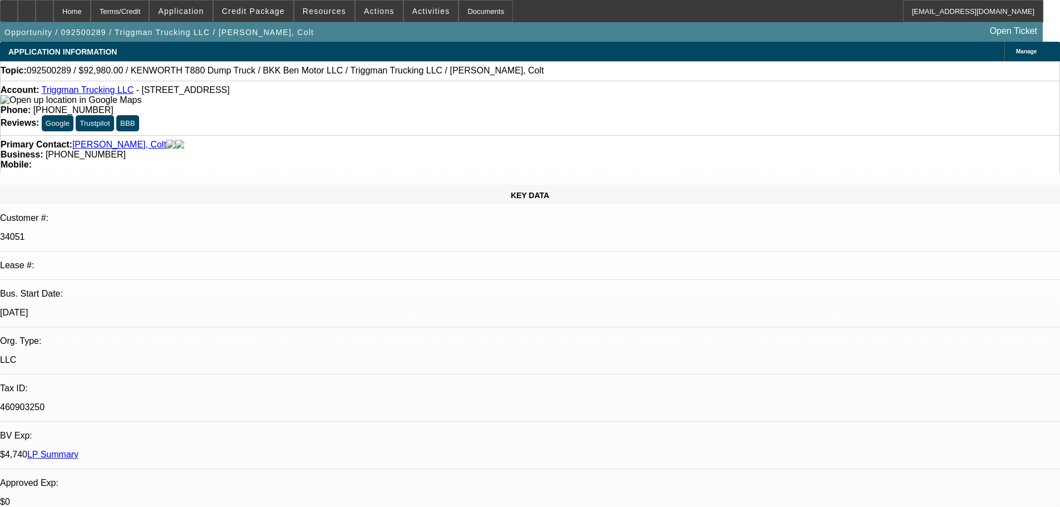
select select "0"
select select "2"
select select "0"
select select "6"
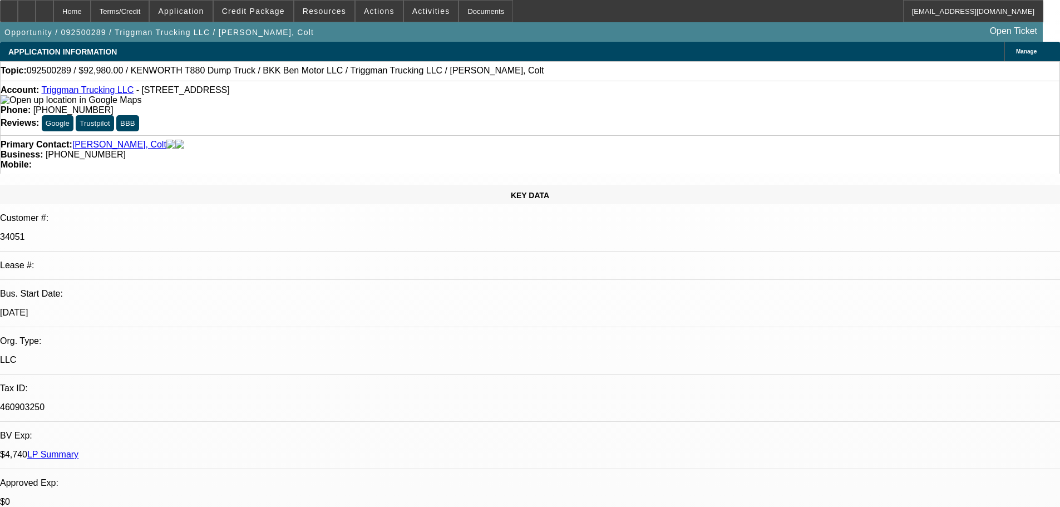
select select "0"
select select "2"
select select "0"
select select "6"
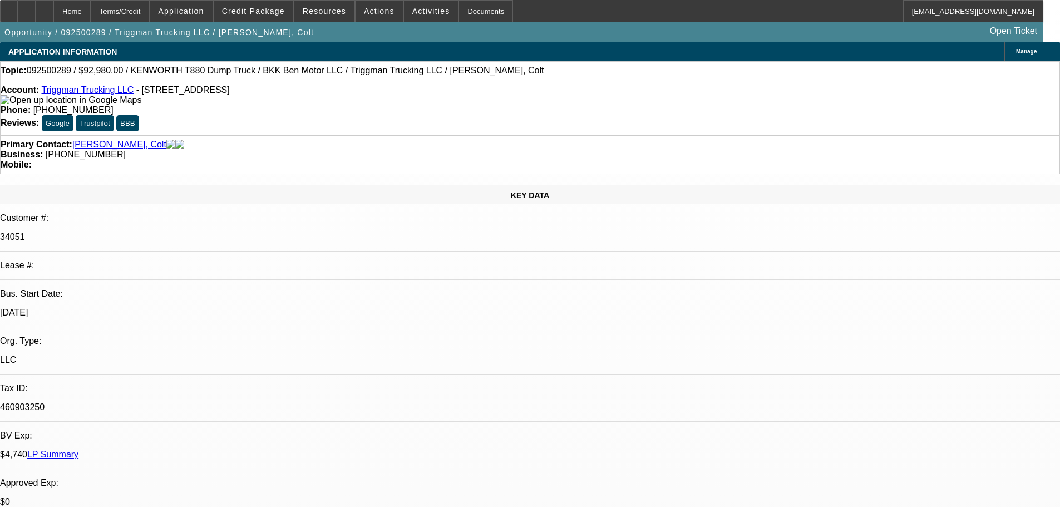
select select "0"
select select "2"
select select "0"
select select "6"
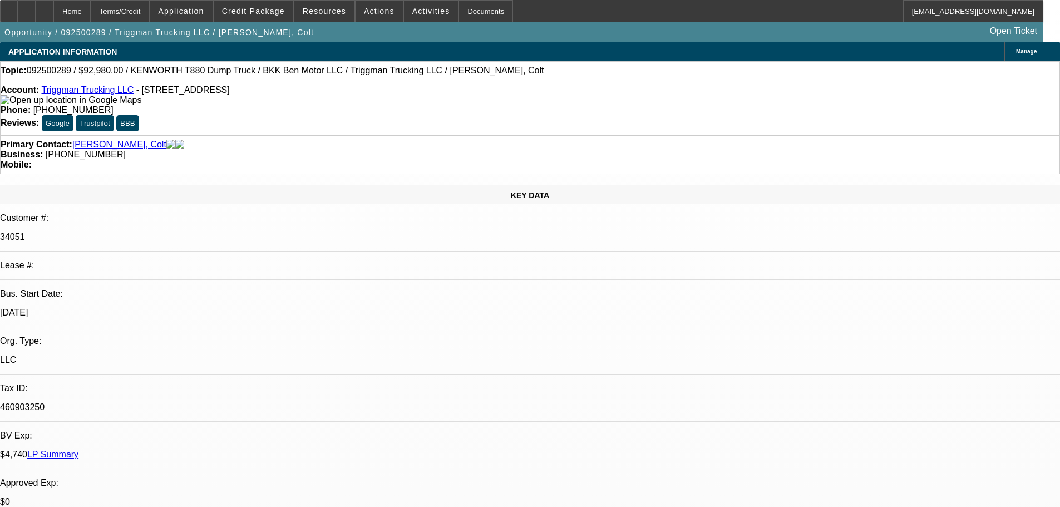
select select "0"
select select "2"
select select "0.1"
select select "4"
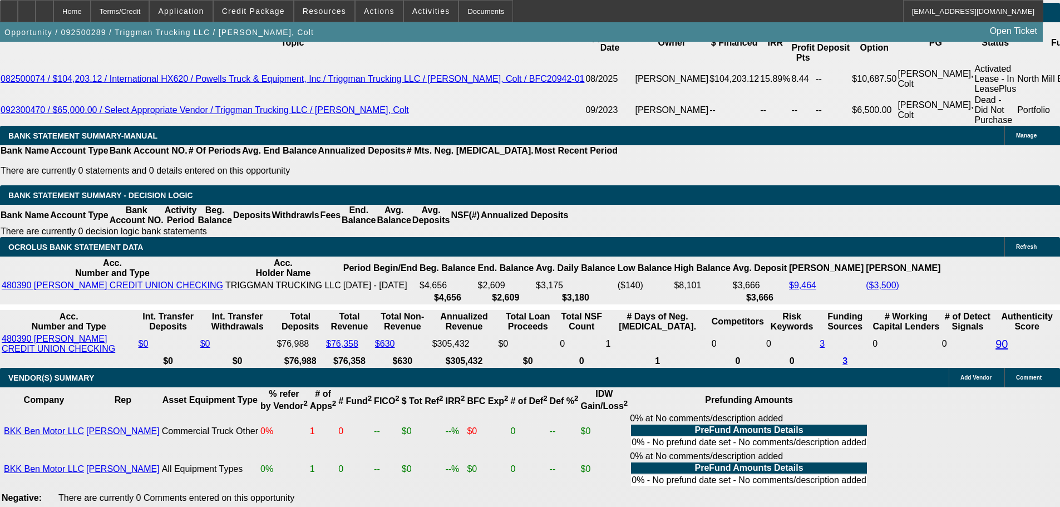
scroll to position [2132, 0]
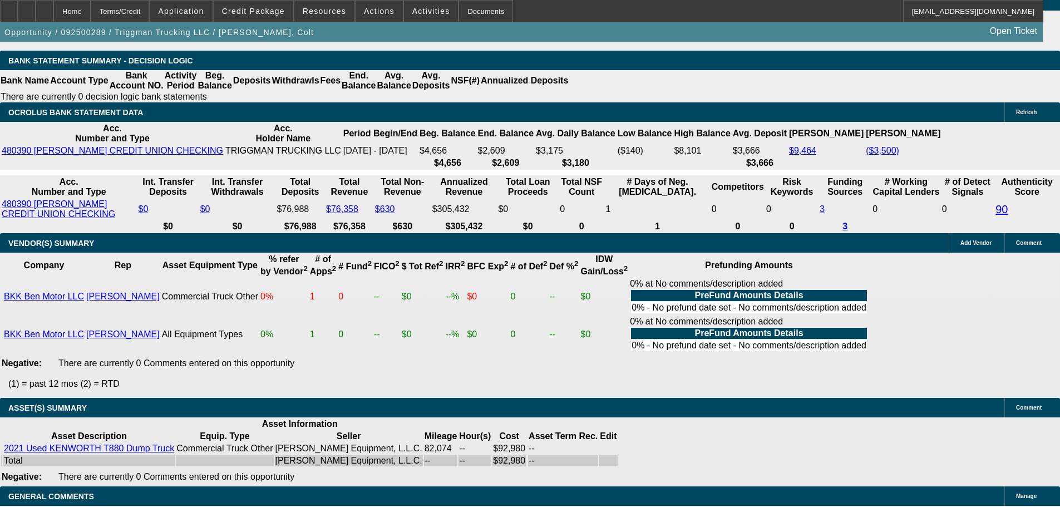
select select "3"
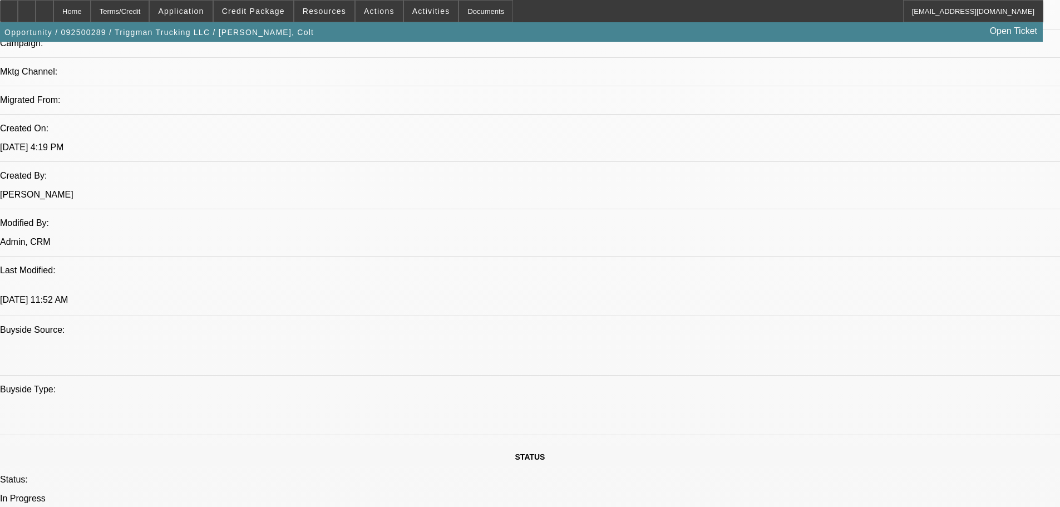
scroll to position [519, 0]
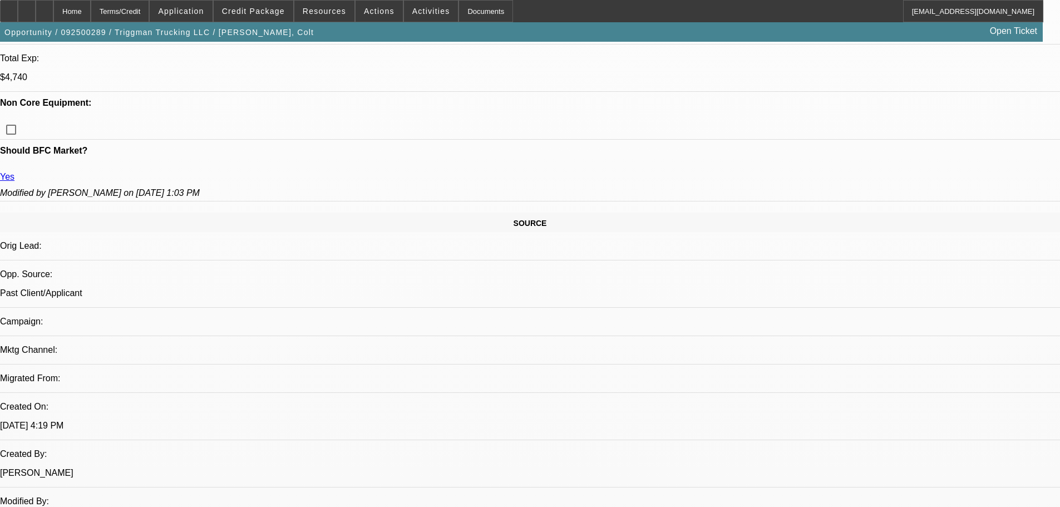
click at [971, 234] on span "25" at bounding box center [968, 231] width 20 height 20
type input "12/25/2025"
click at [881, 279] on span "26" at bounding box center [879, 275] width 20 height 20
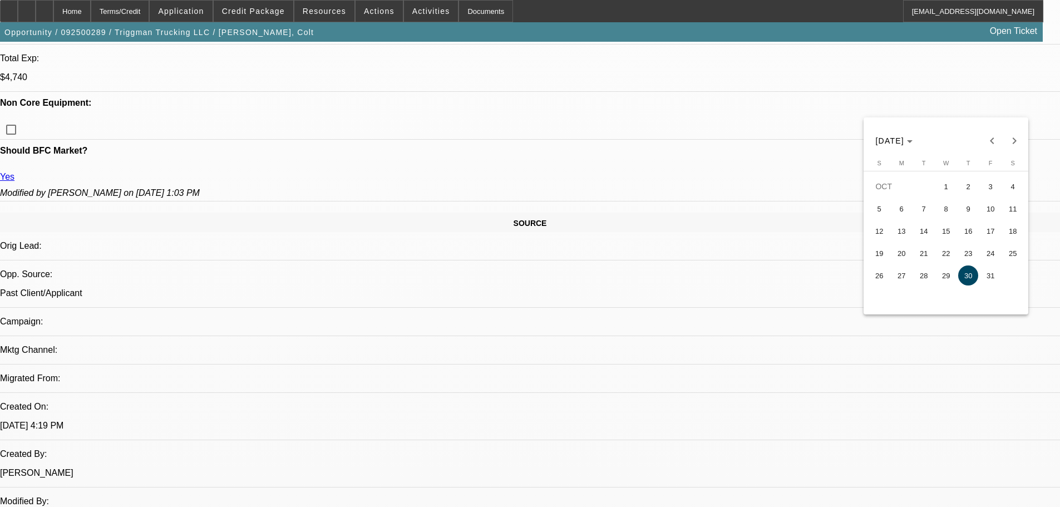
type input "10/26/2025"
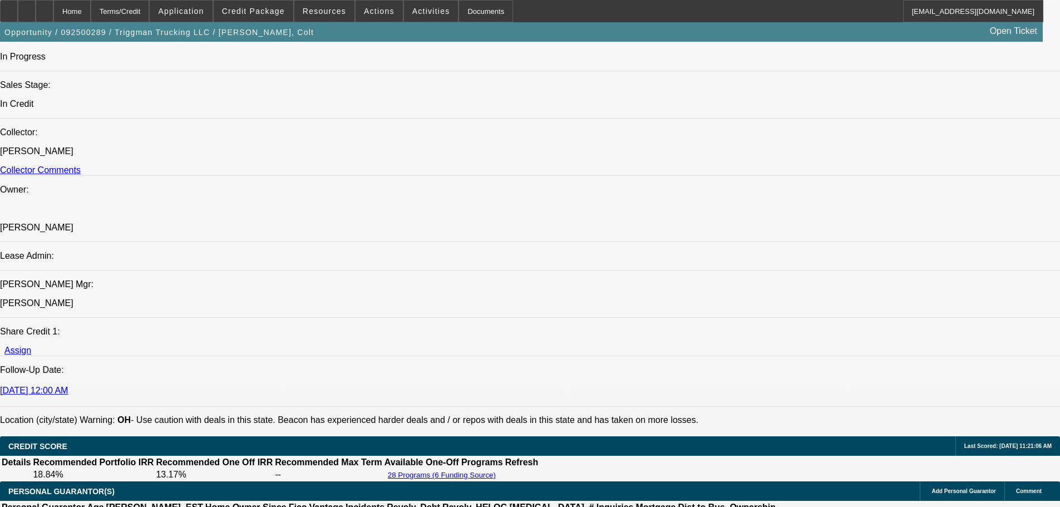
scroll to position [1075, 0]
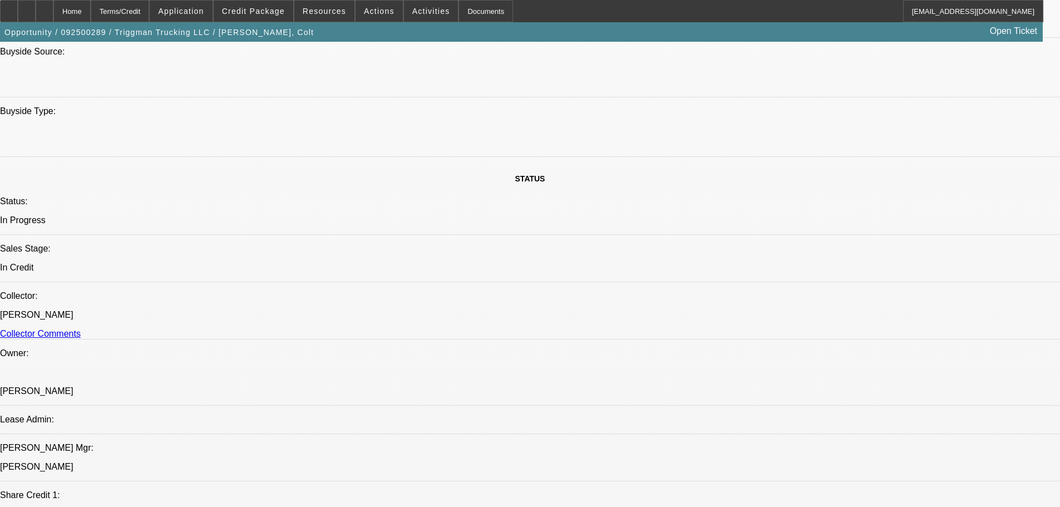
paste textarea "We have cleared the stips for the vendor, DL and invoice. Based on what we foun…"
type textarea "We have cleared the stips for the vendor, DL and invoice. Based on what we foun…"
paste textarea "APPROVED BY OAKMONT: “We have cleared the stips for the vendor, DL and invoice.…"
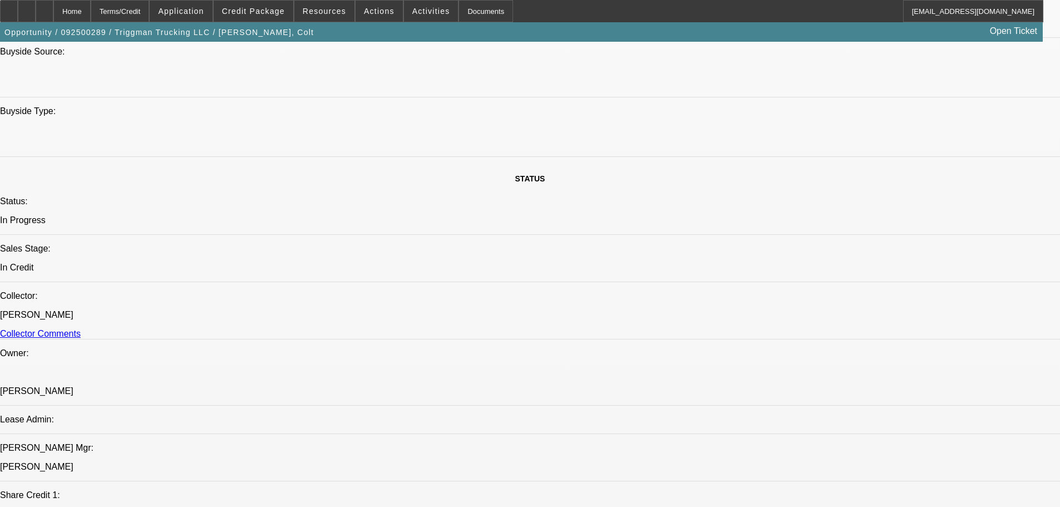
type textarea "APPROVED BY OAKMONT: “We have cleared the stips for the vendor, DL and invoice.…"
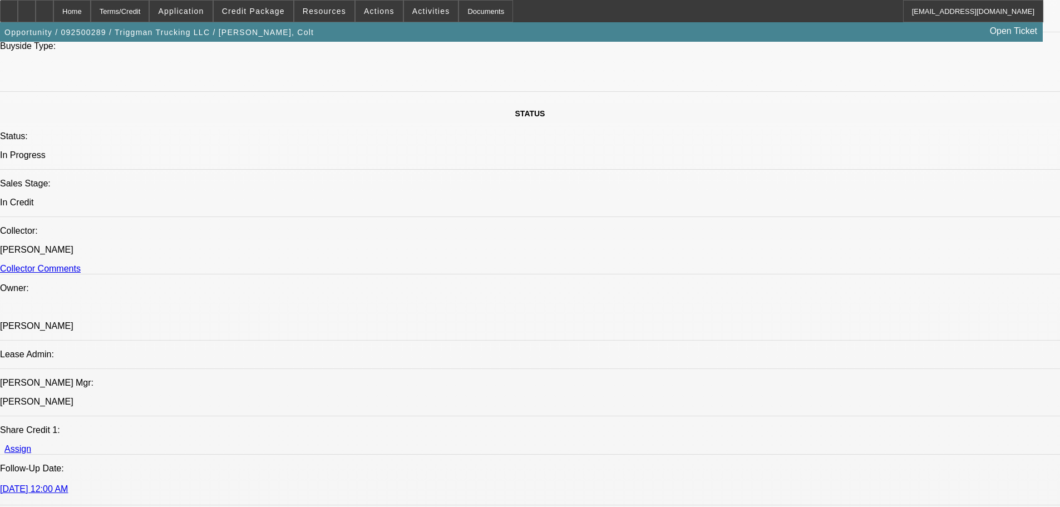
scroll to position [1242, 0]
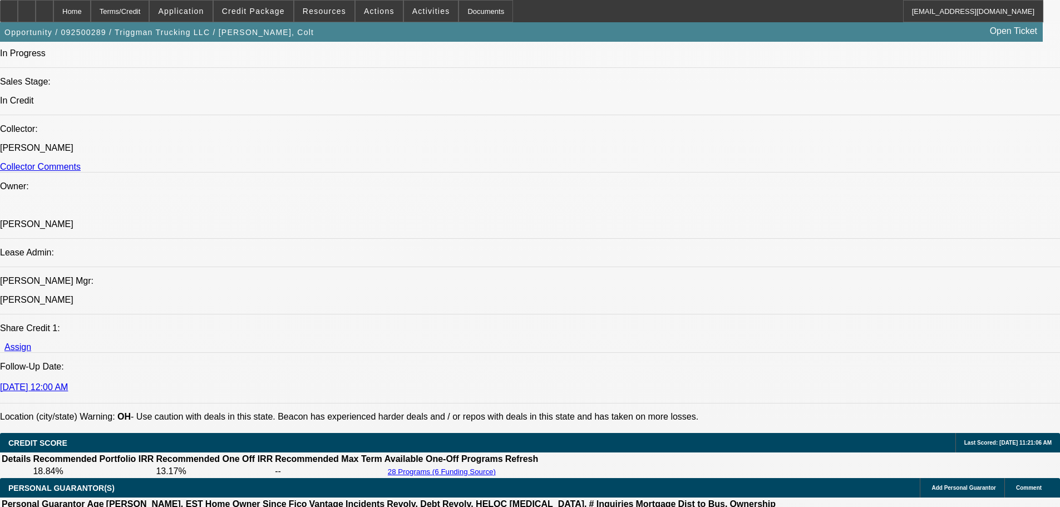
type input "03:15"
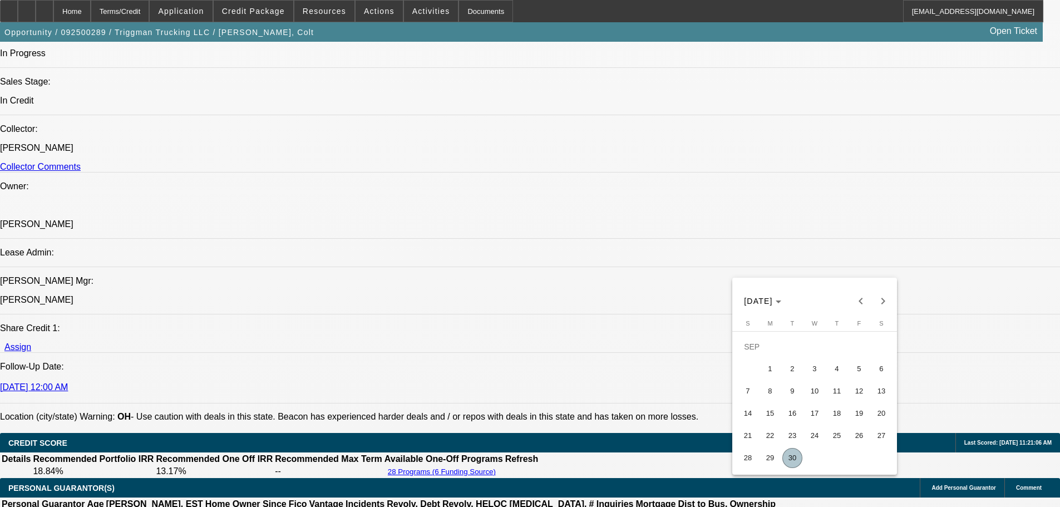
click at [795, 458] on span "30" at bounding box center [792, 458] width 20 height 20
type input "9/30/2025"
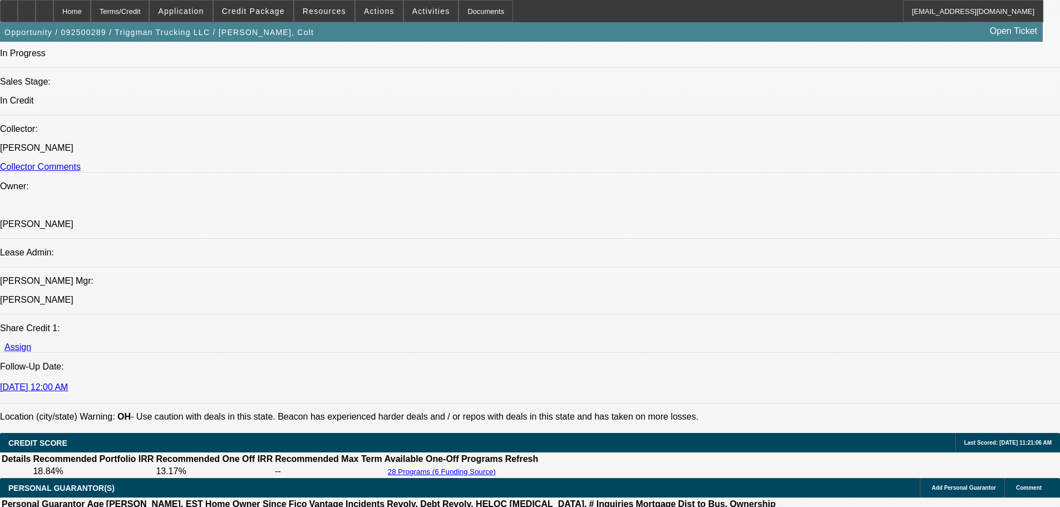
type input "11:52"
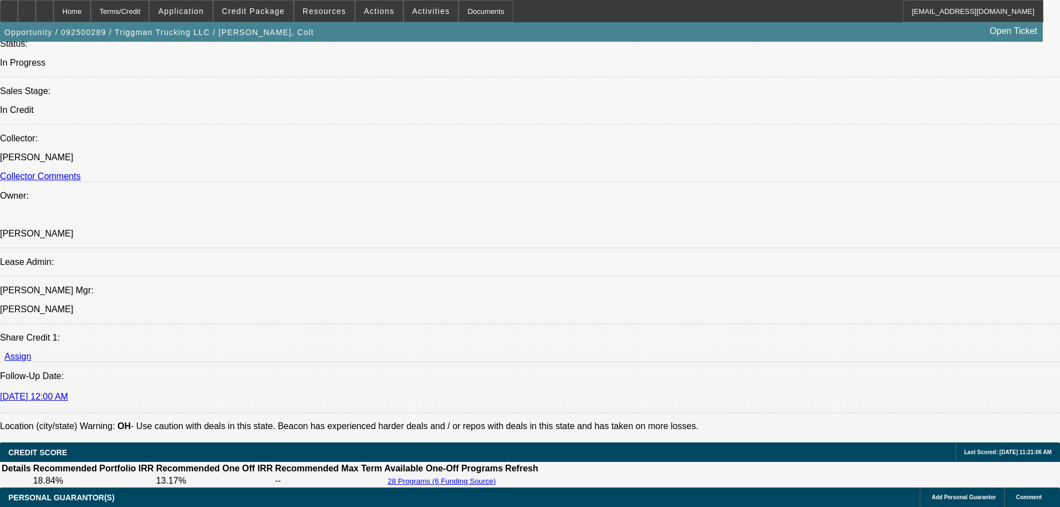
scroll to position [1465, 0]
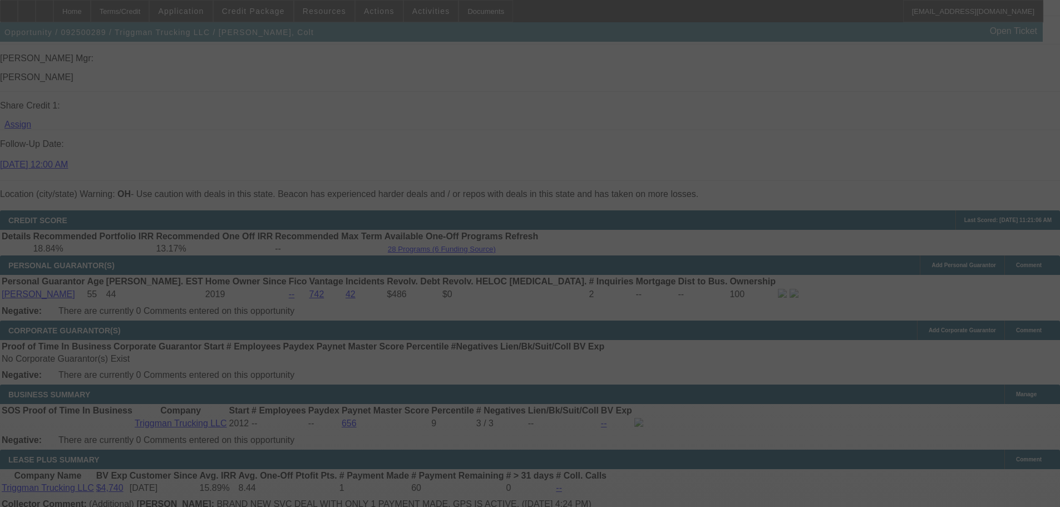
scroll to position [0, 0]
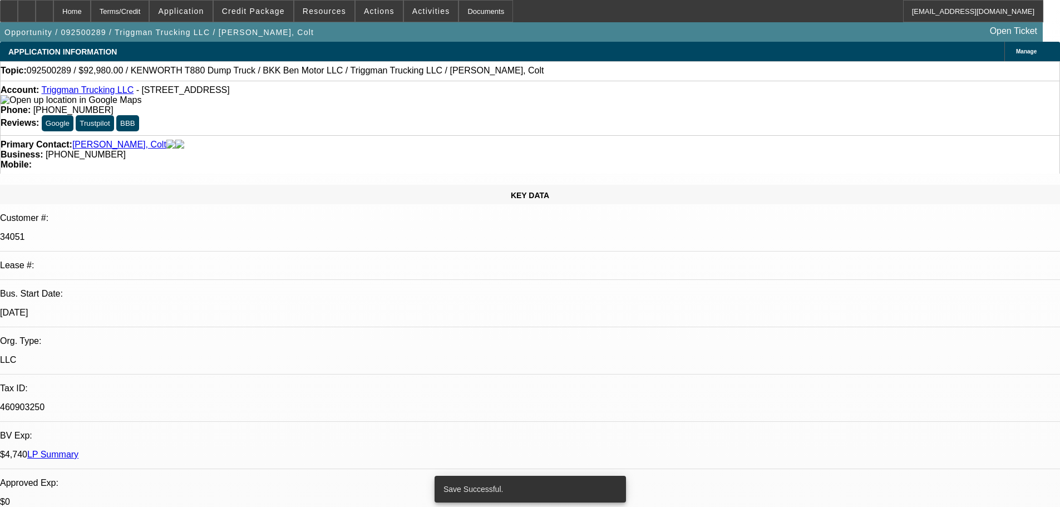
select select "0"
select select "2"
select select "0"
select select "6"
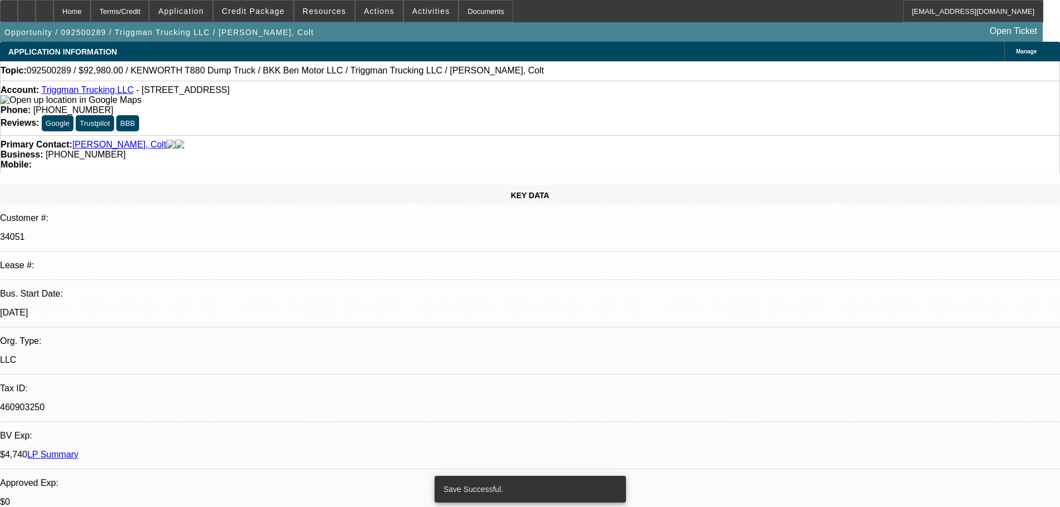
select select "0"
select select "2"
select select "0"
select select "6"
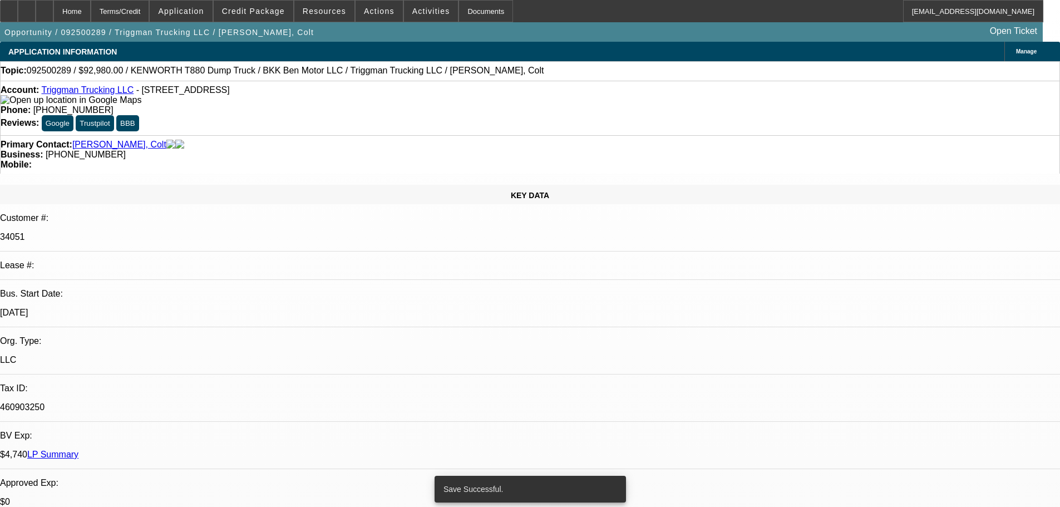
select select "0"
select select "2"
select select "0"
select select "6"
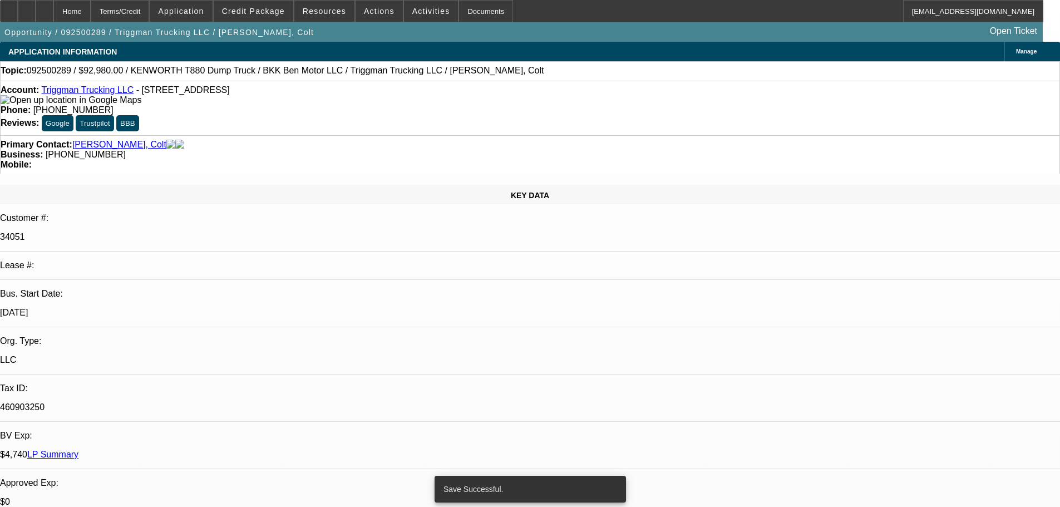
select select "0"
select select "2"
select select "0.1"
select select "4"
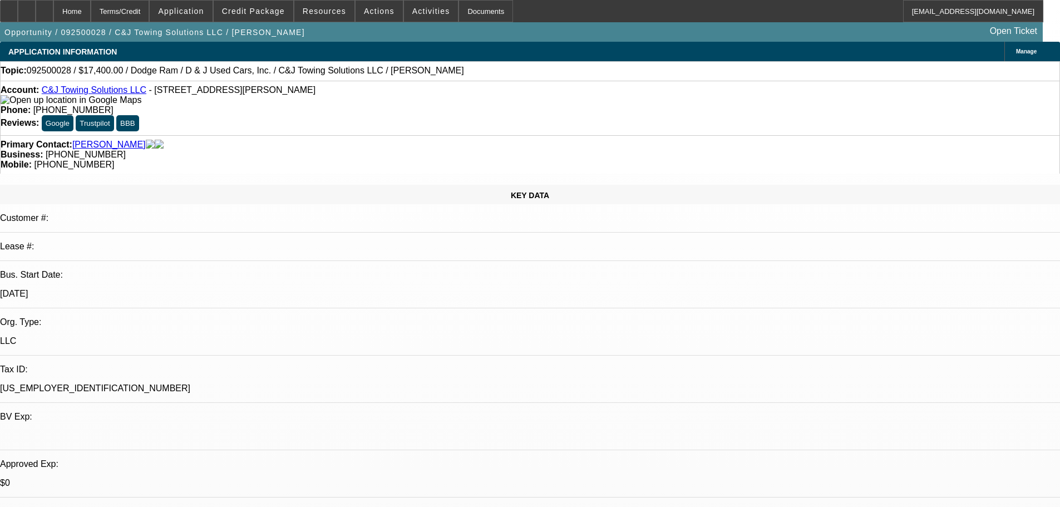
select select "0.2"
select select "0"
select select "2"
select select "0.1"
select select "4"
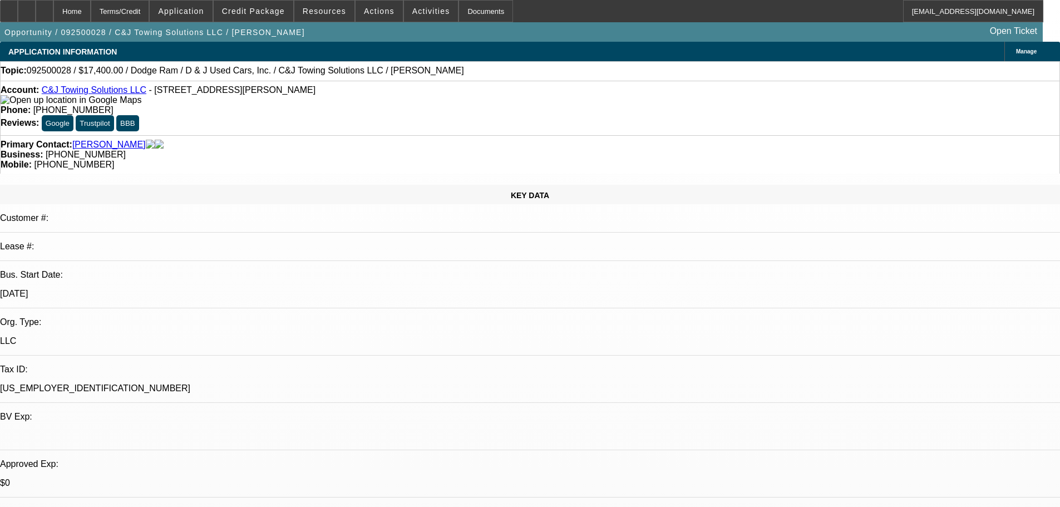
select select "0"
select select "2"
select select "0"
select select "21"
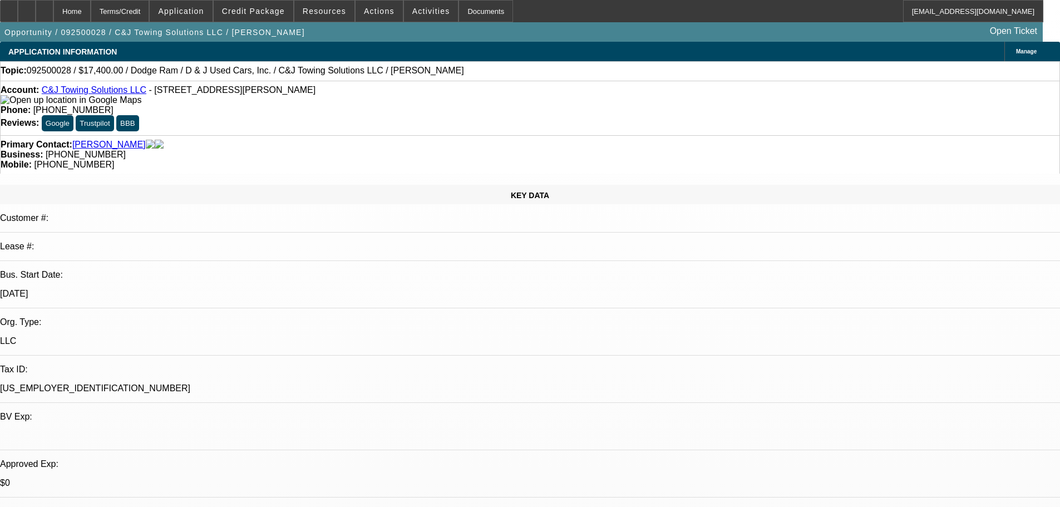
select select "0"
select select "2"
select select "0"
select select "21"
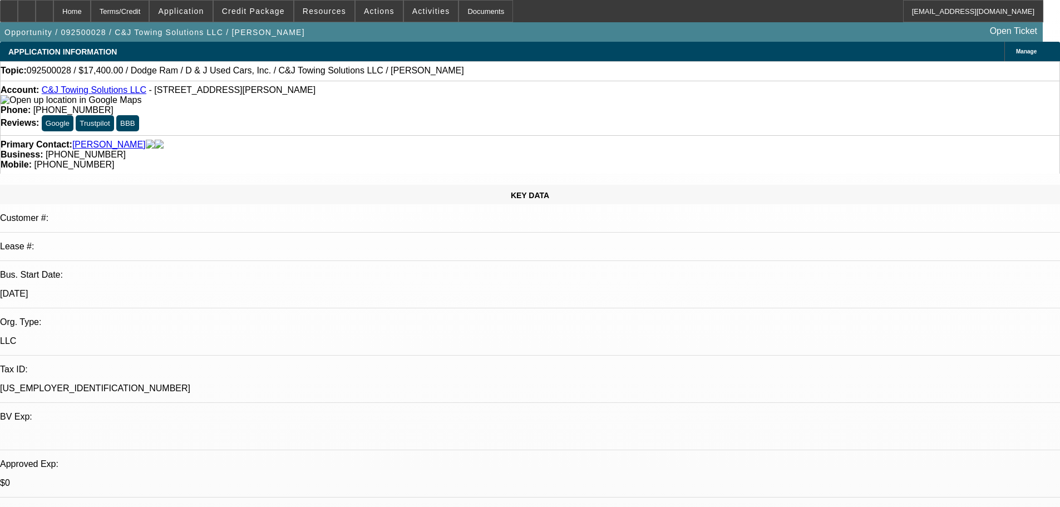
select select "0"
select select "2"
select select "0"
select select "21"
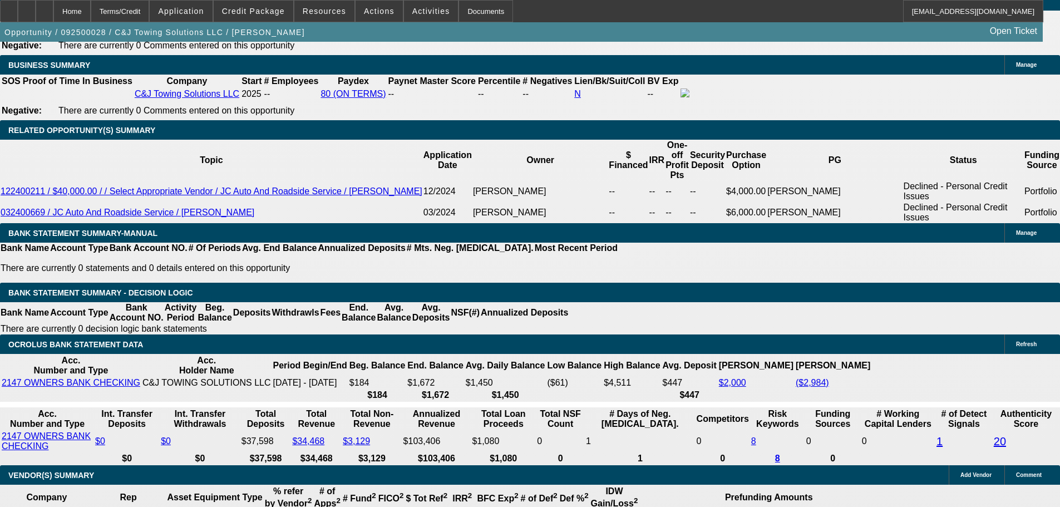
scroll to position [1947, 0]
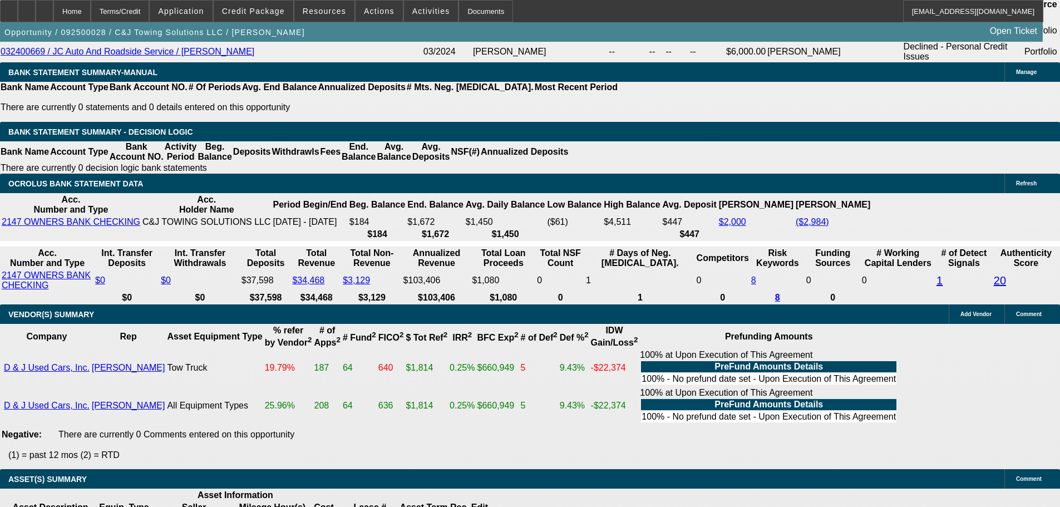
select select "5"
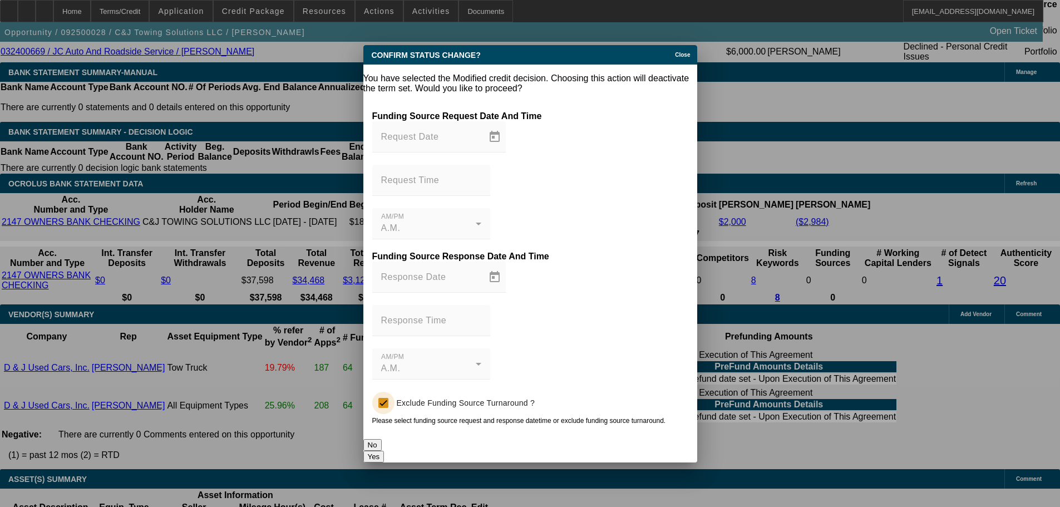
scroll to position [0, 0]
click at [384, 451] on button "Yes" at bounding box center [373, 457] width 21 height 12
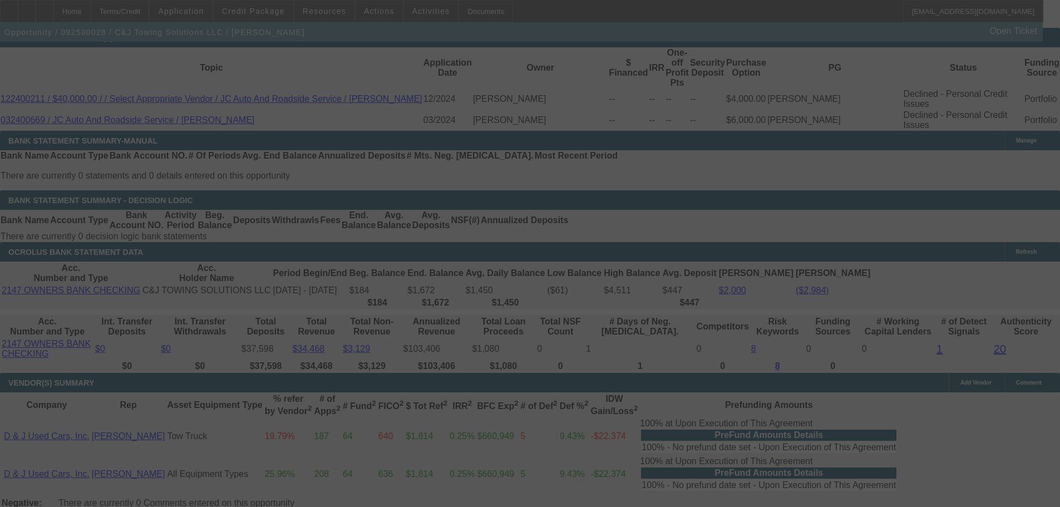
scroll to position [1780, 0]
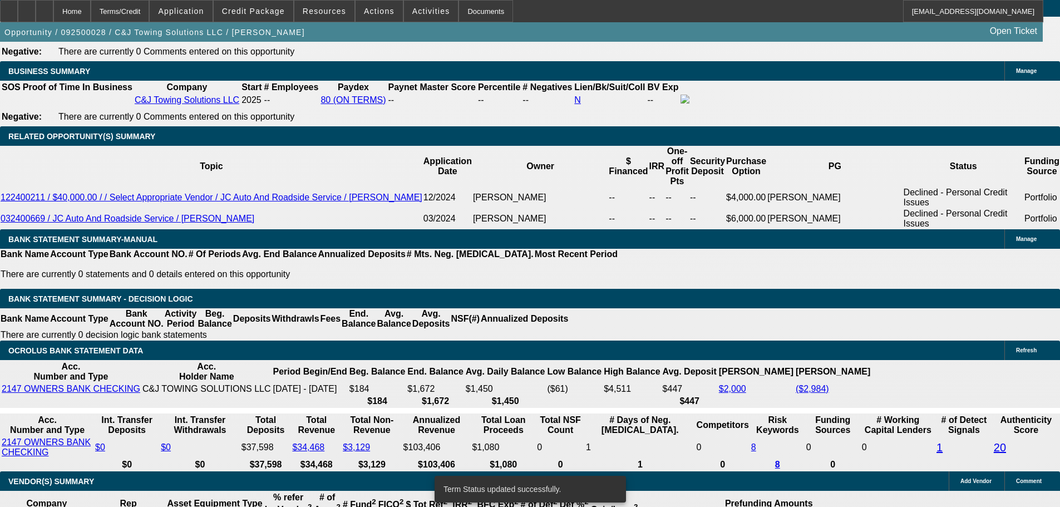
select select "0"
select select "2"
select select "0"
select select "21"
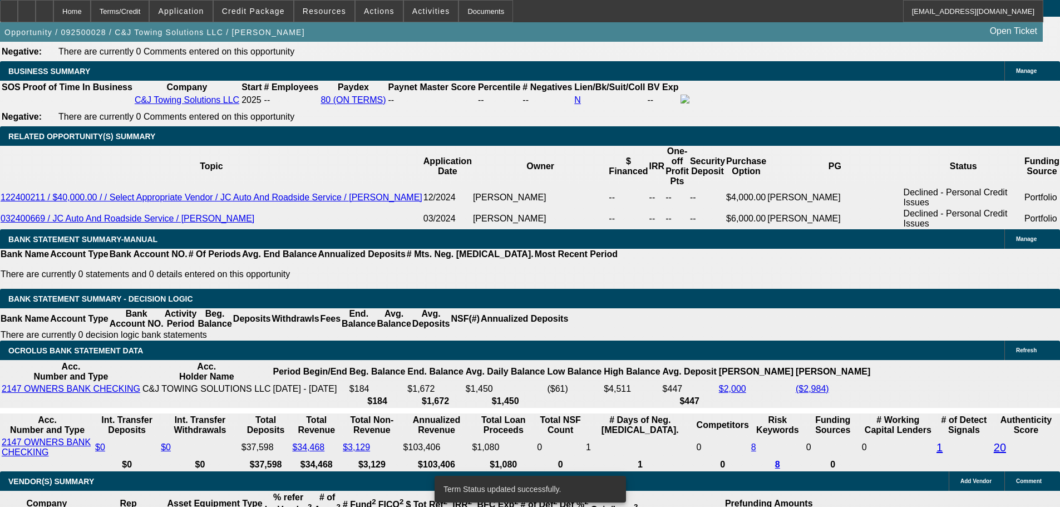
select select "0.2"
select select "0"
select select "2"
select select "0.1"
select select "4"
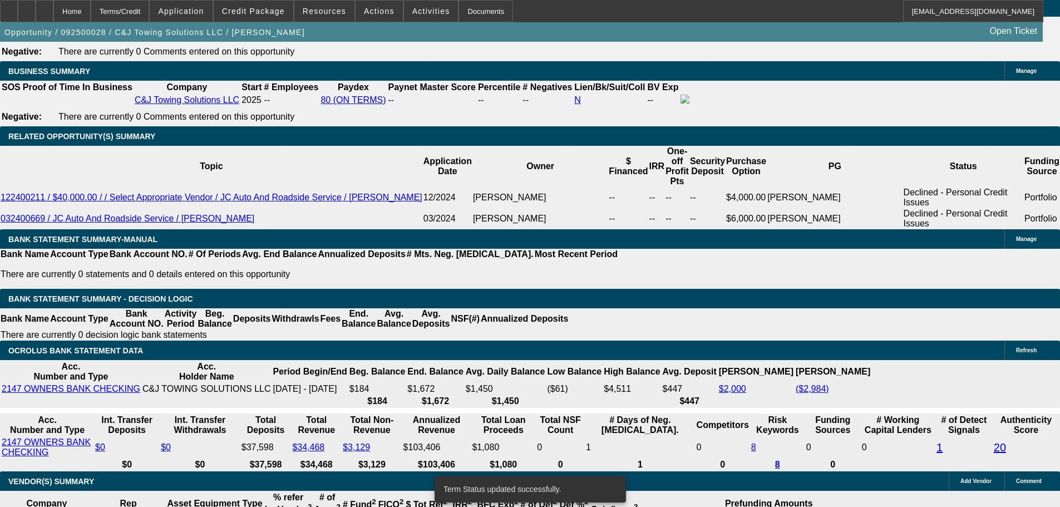
select select "0"
select select "2"
select select "0"
select select "21"
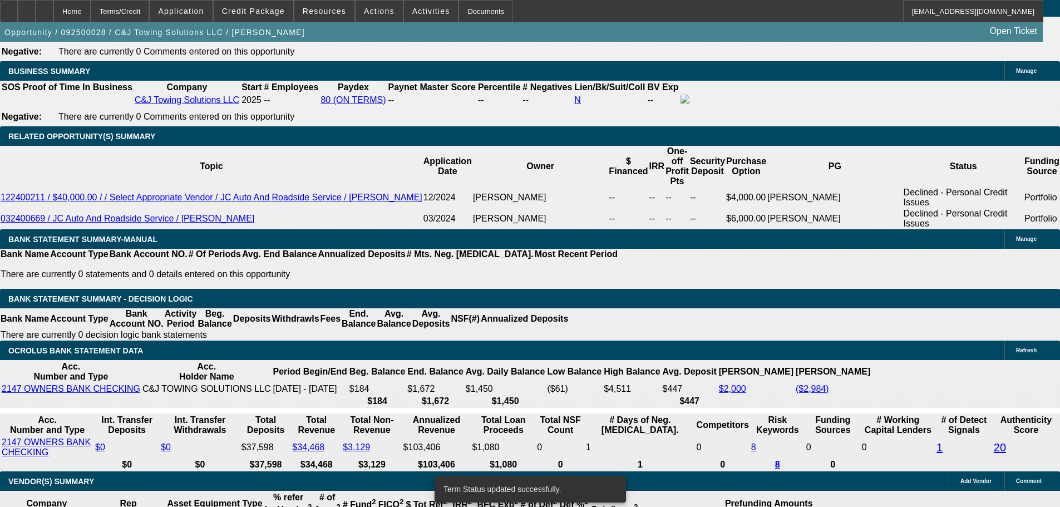
select select "0"
select select "2"
select select "0"
select select "21"
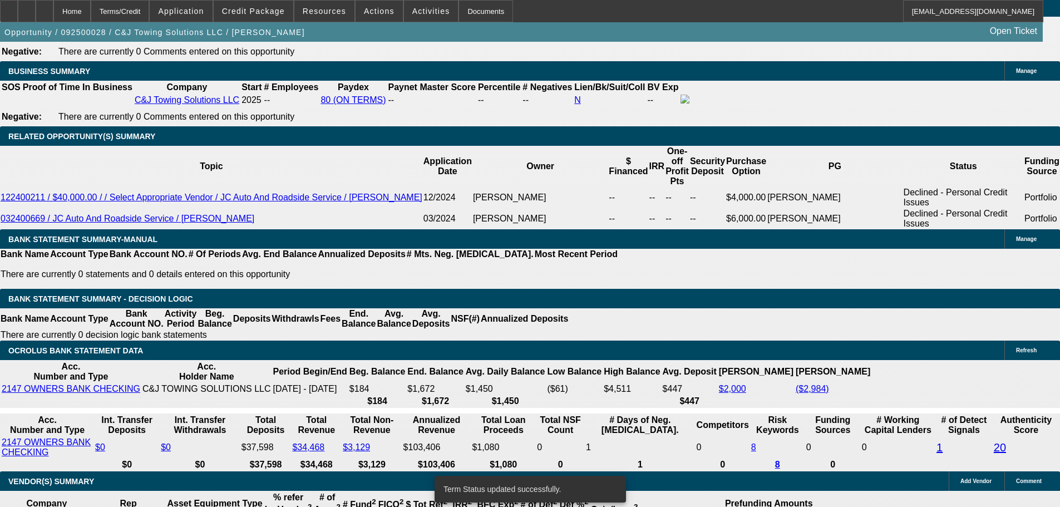
scroll to position [1767, 0]
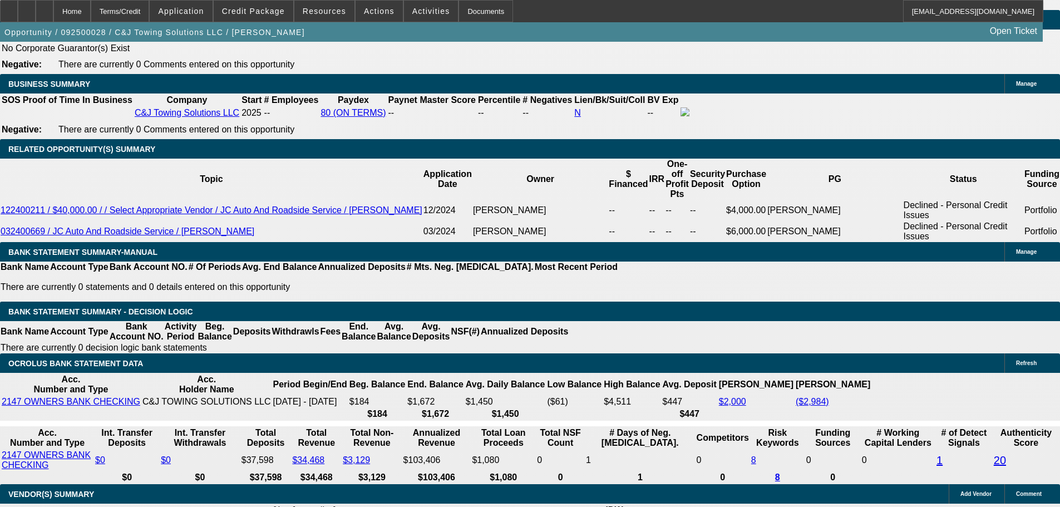
drag, startPoint x: 262, startPoint y: 211, endPoint x: 342, endPoint y: 206, distance: 80.3
type input "$11,960.00"
type input "UNKNOWN"
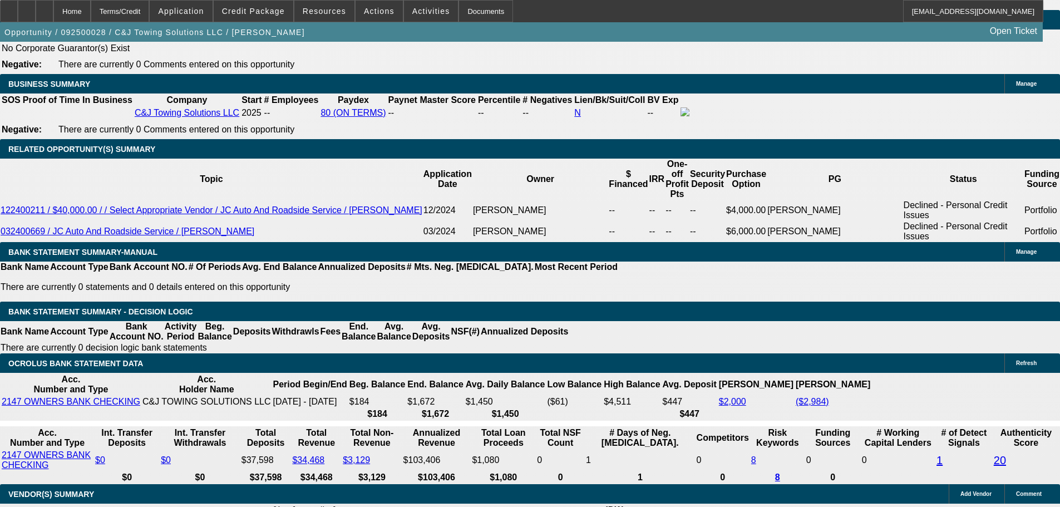
drag, startPoint x: 165, startPoint y: 299, endPoint x: 327, endPoint y: 304, distance: 161.9
type input "1"
type input "1262"
type input "59.8"
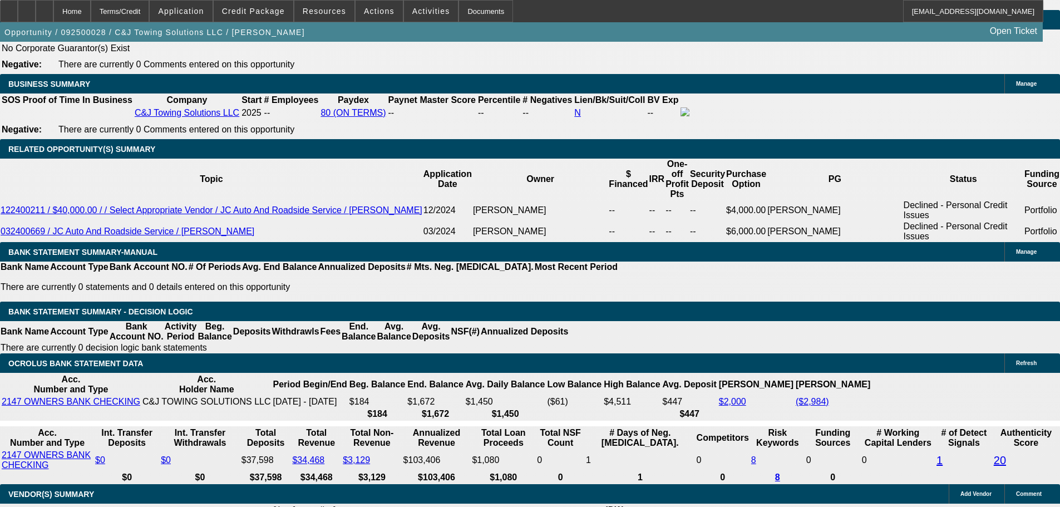
type input "$1,262.00"
drag, startPoint x: 165, startPoint y: 375, endPoint x: 309, endPoint y: 376, distance: 144.1
type input "$11,960.00"
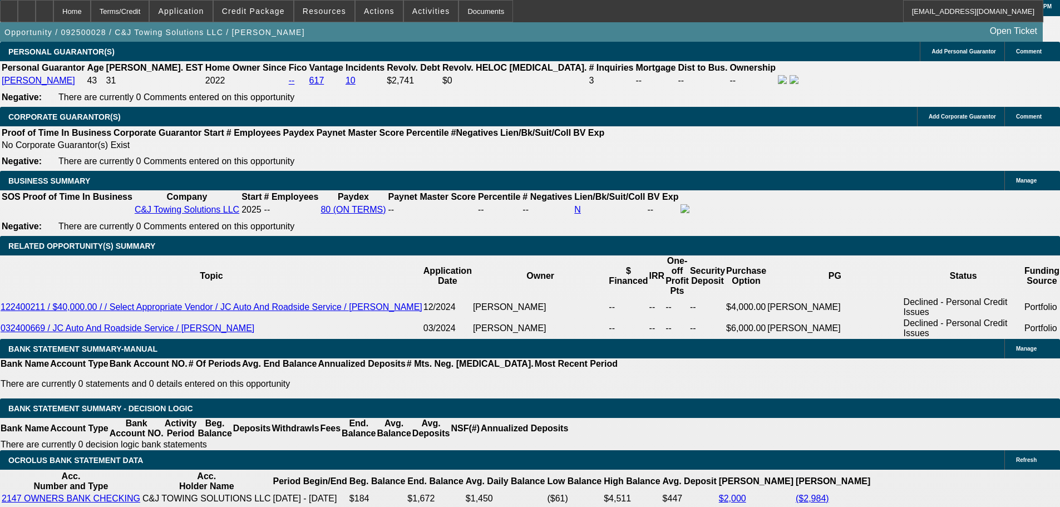
scroll to position [1656, 0]
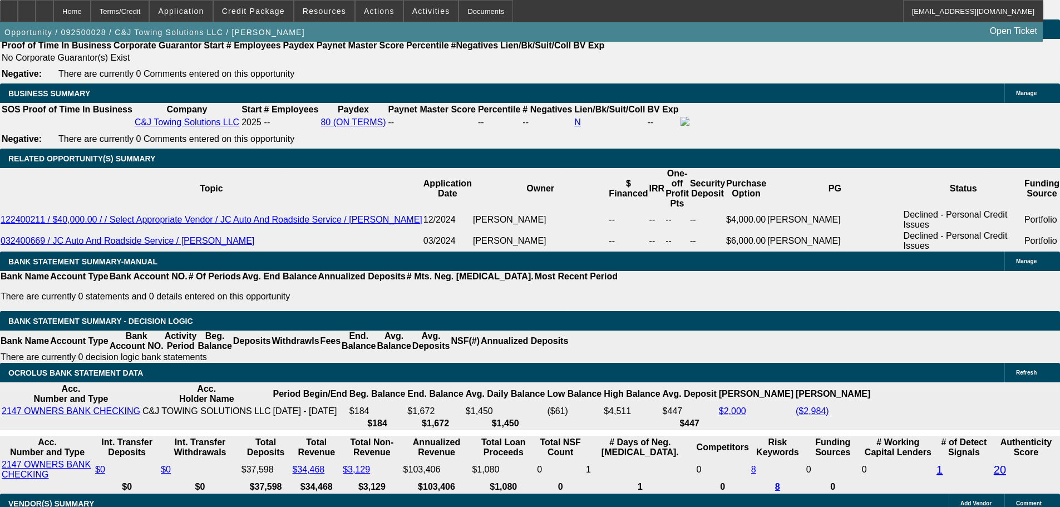
scroll to position [1767, 0]
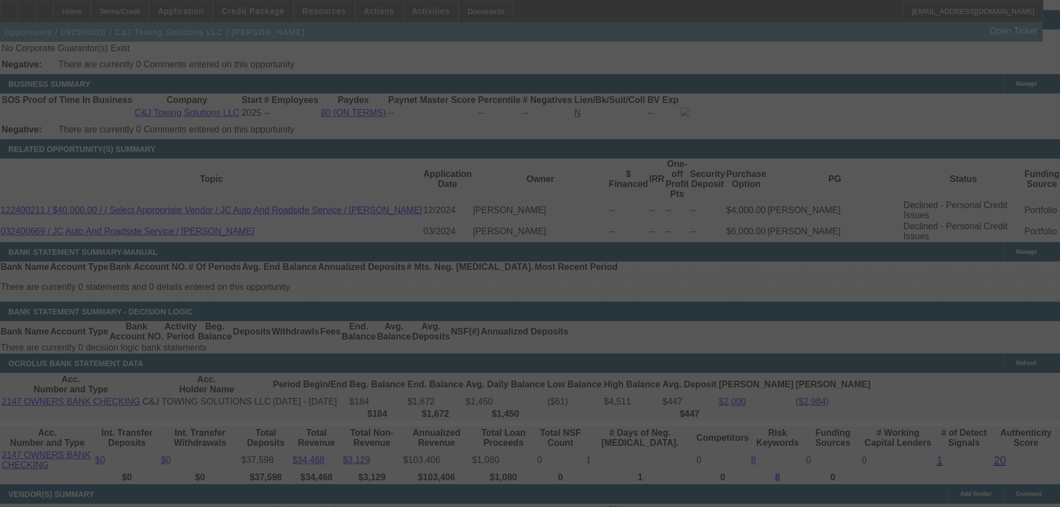
select select "0"
select select "2"
select select "0"
select select "21"
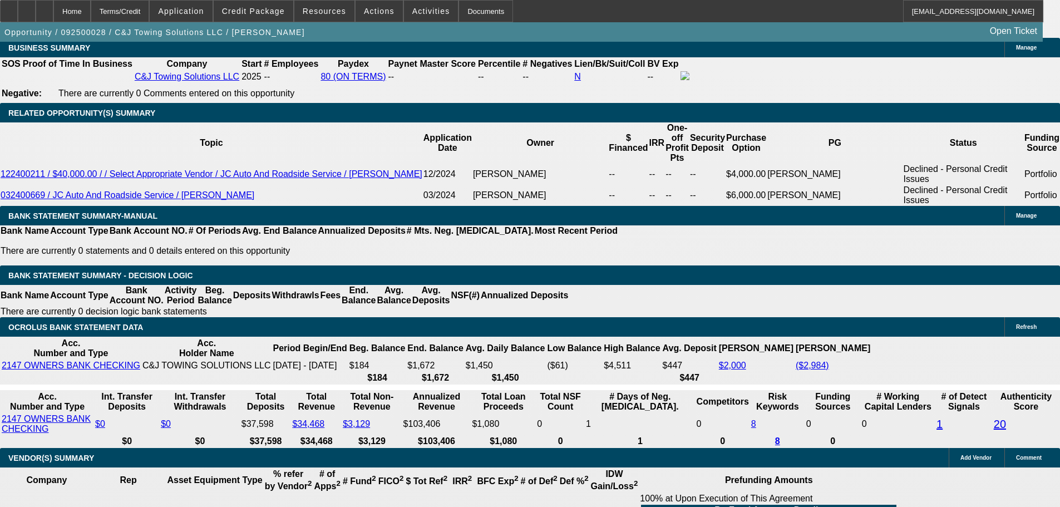
scroll to position [1823, 0]
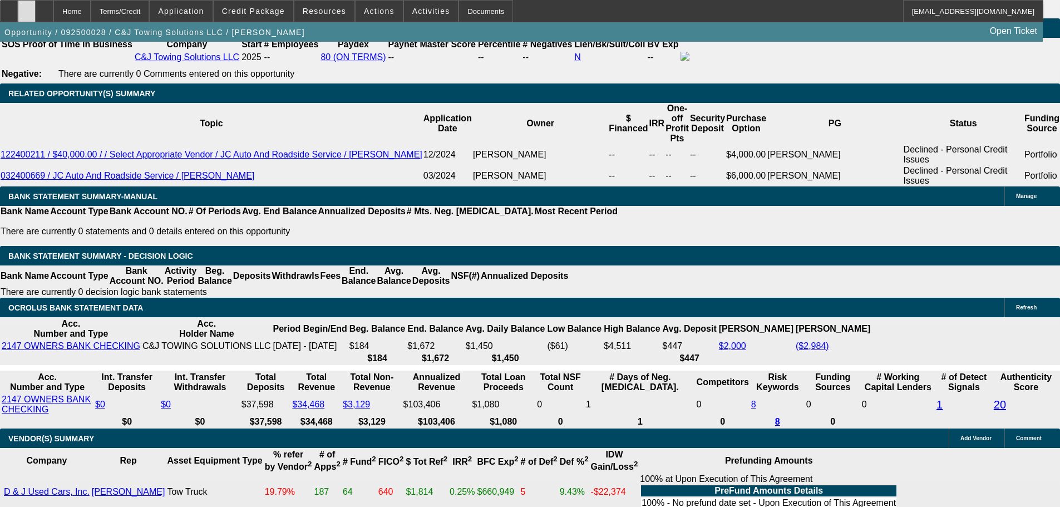
click at [27, 7] on icon at bounding box center [27, 7] width 0 height 0
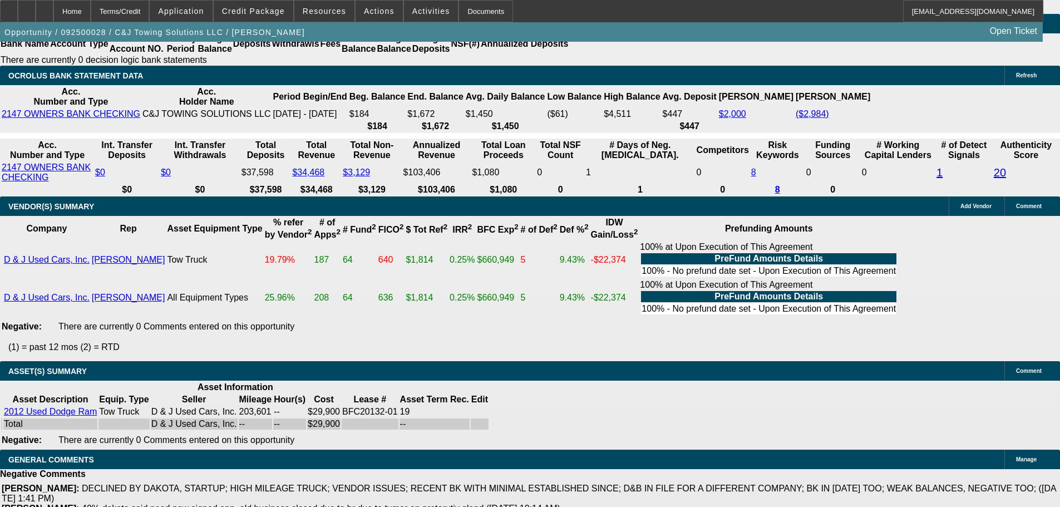
scroll to position [2124, 0]
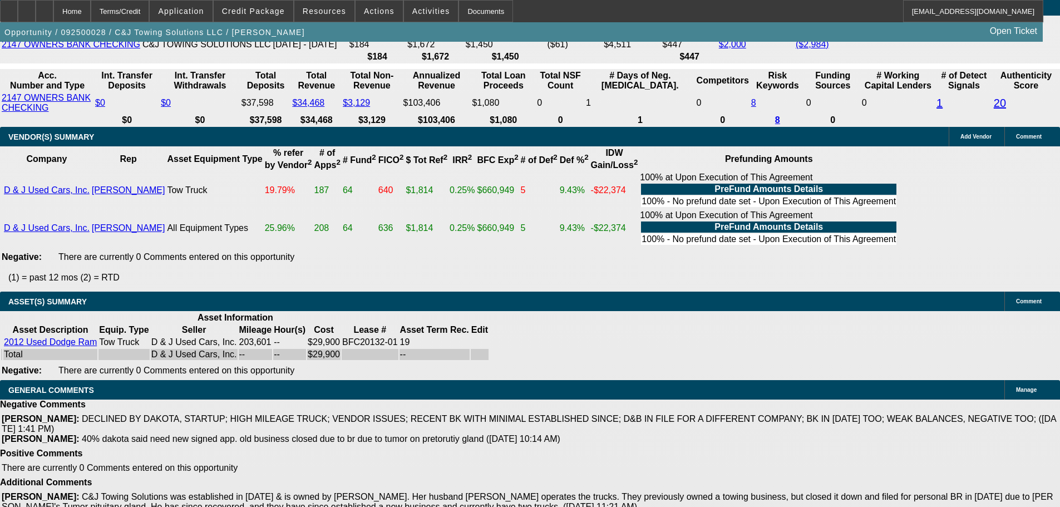
select select "3"
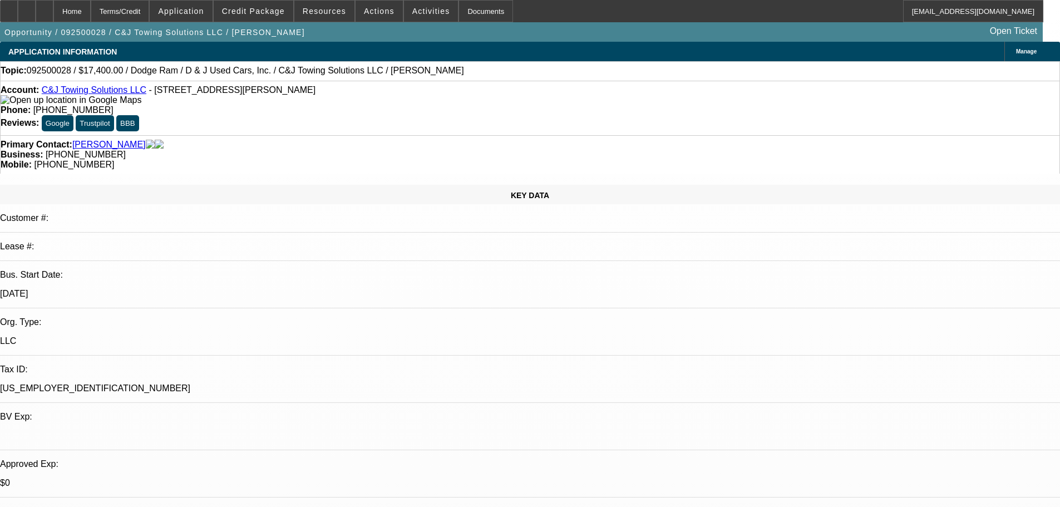
type input "11/29/2025"
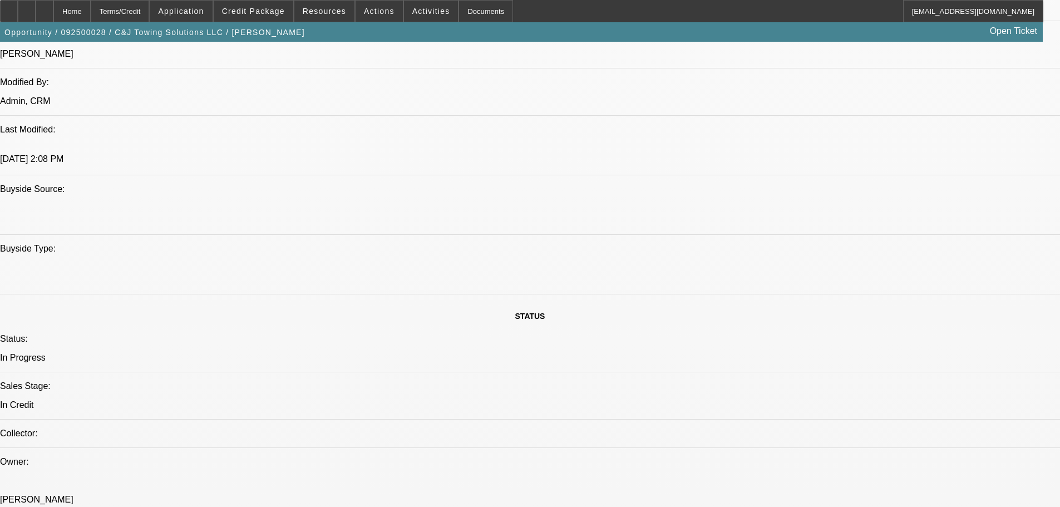
scroll to position [946, 0]
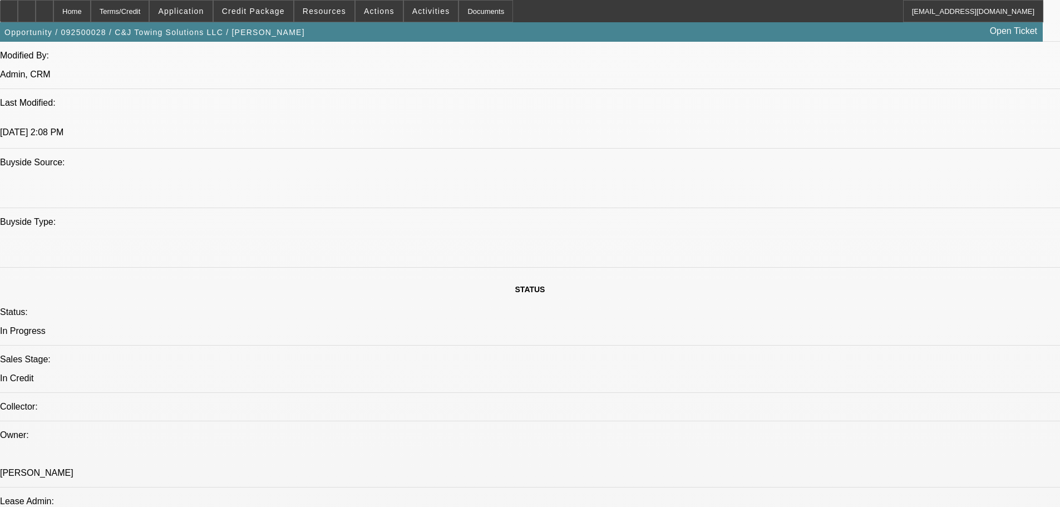
paste textarea "APPROVED BY DAKOTA: Cost of Equipment: $29,900.00. Payment: $1,262.00 per month…"
type textarea "APPROVED BY DAKOTA: Cost of Equipment: $29,900.00. Payment: $1,262.00 per month…"
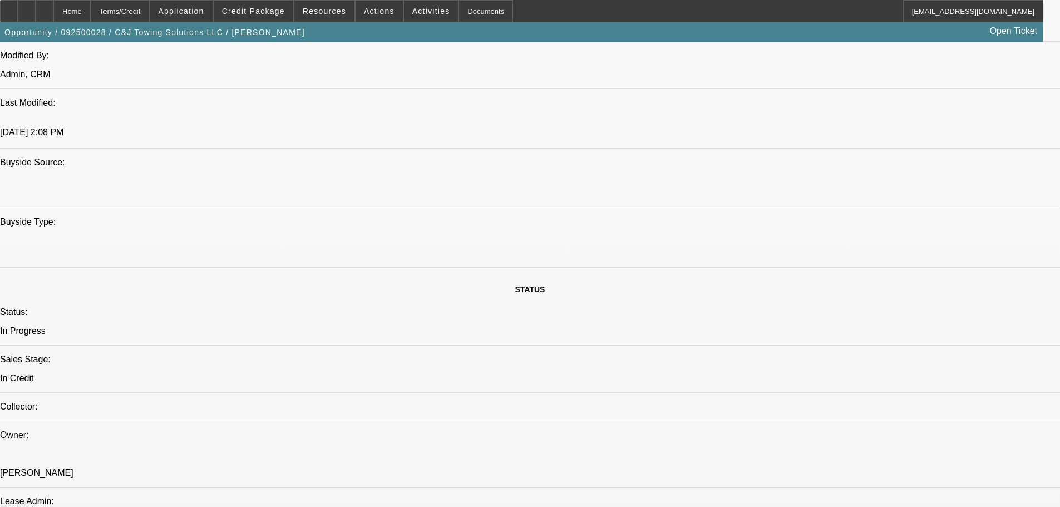
type input "03:29"
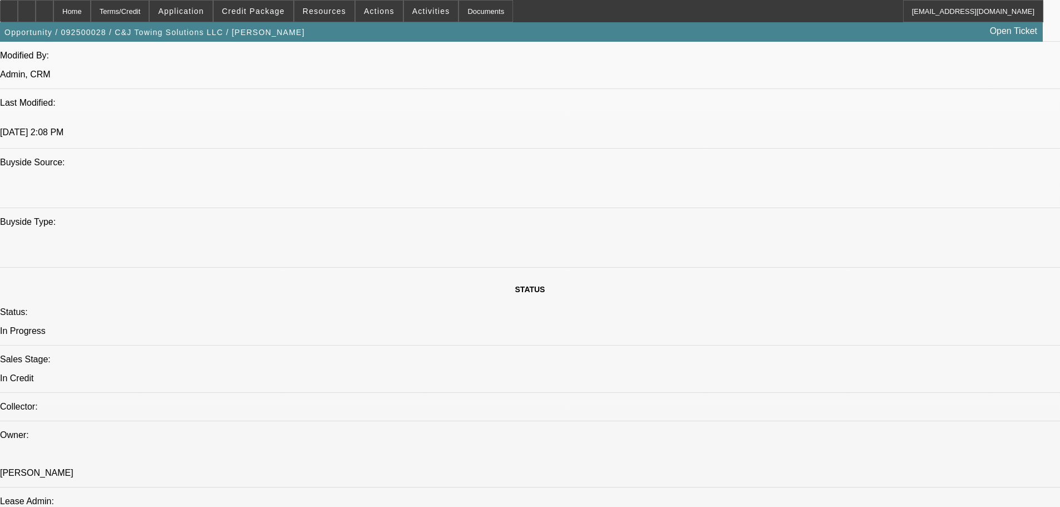
type input "02:06"
click at [793, 370] on span "30" at bounding box center [792, 364] width 20 height 20
type input "9/30/2025"
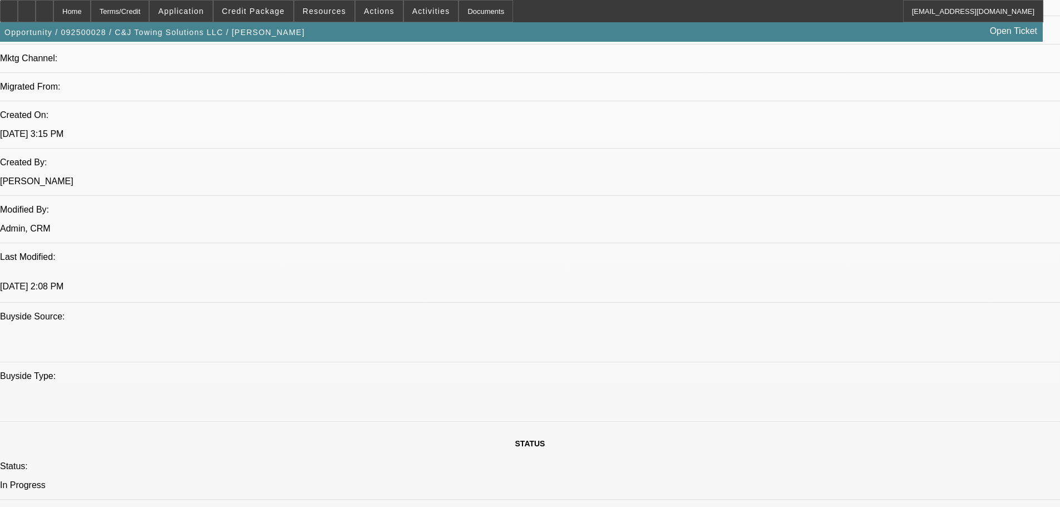
scroll to position [779, 0]
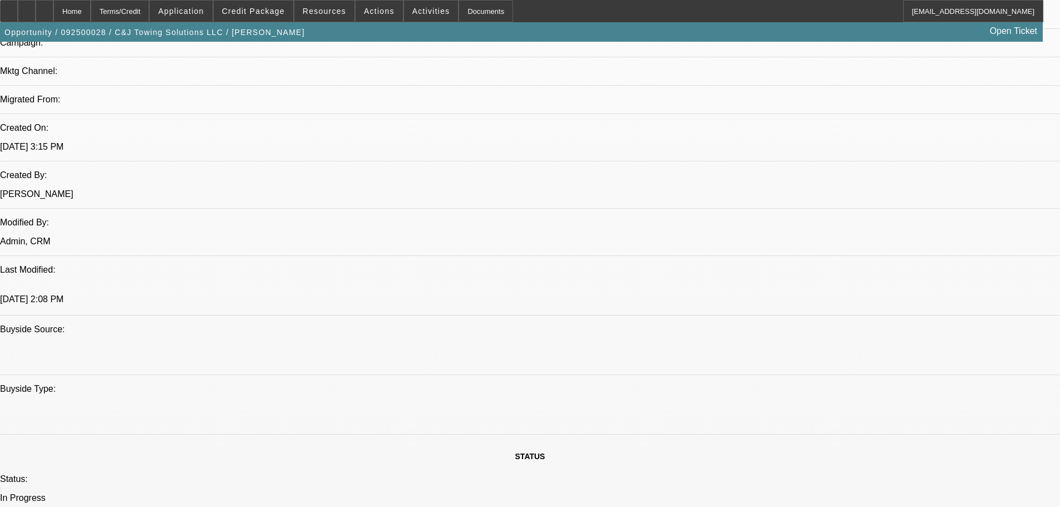
drag, startPoint x: 874, startPoint y: 370, endPoint x: 883, endPoint y: 389, distance: 20.9
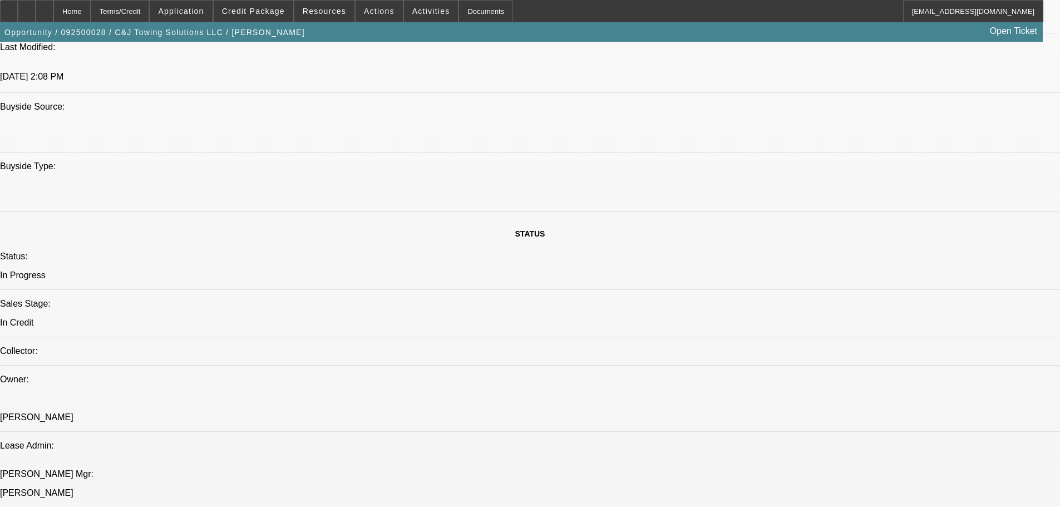
scroll to position [1112, 0]
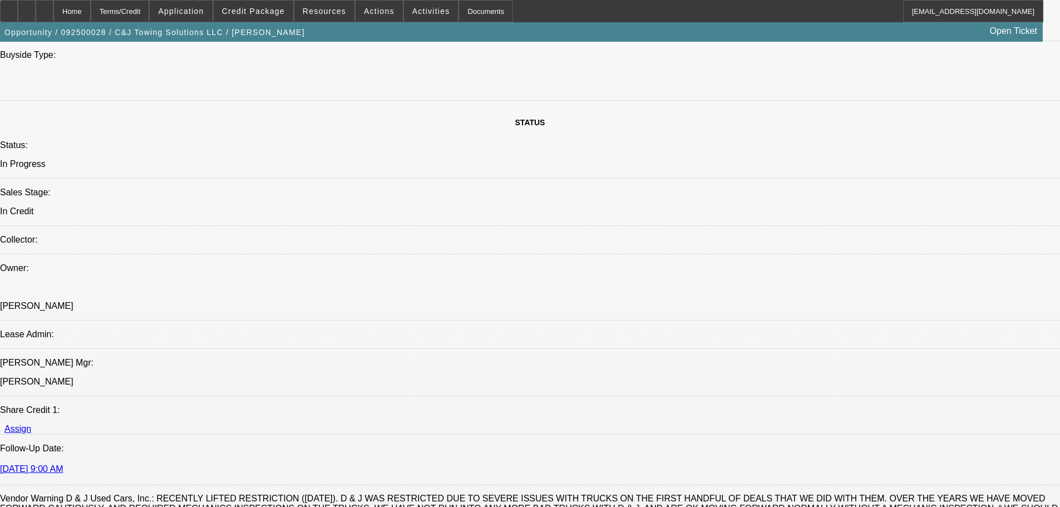
type textarea "APPROVED BY DAKOTA: Cost of Equipment: $29,900.00. Payment: $1,262.00 per month…"
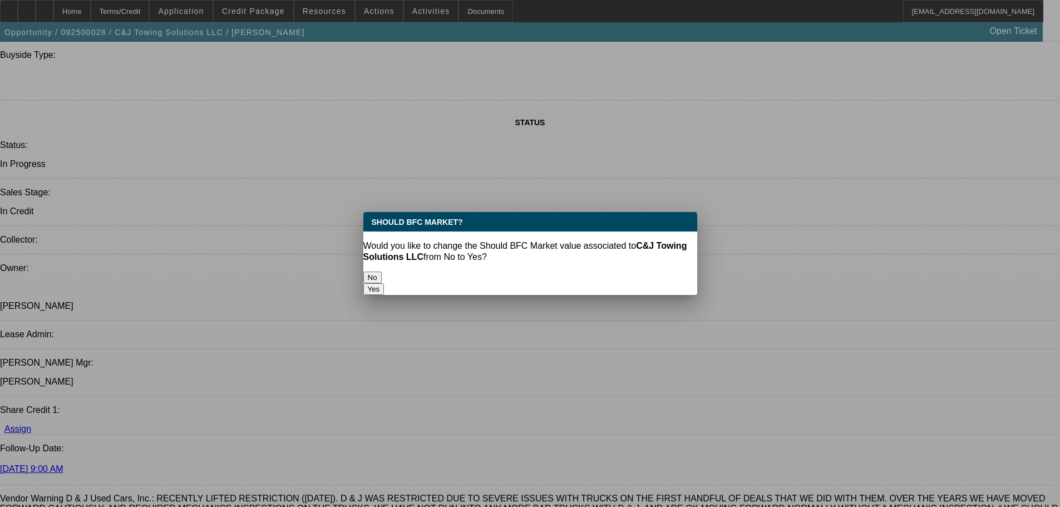
scroll to position [0, 0]
click at [382, 271] on button "No" at bounding box center [372, 277] width 18 height 12
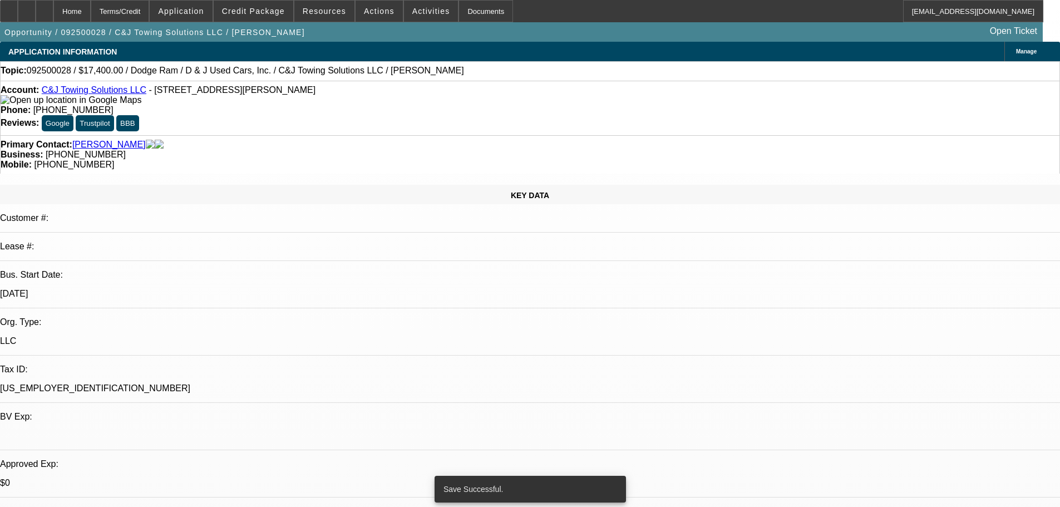
select select "0"
select select "2"
select select "0"
select select "21"
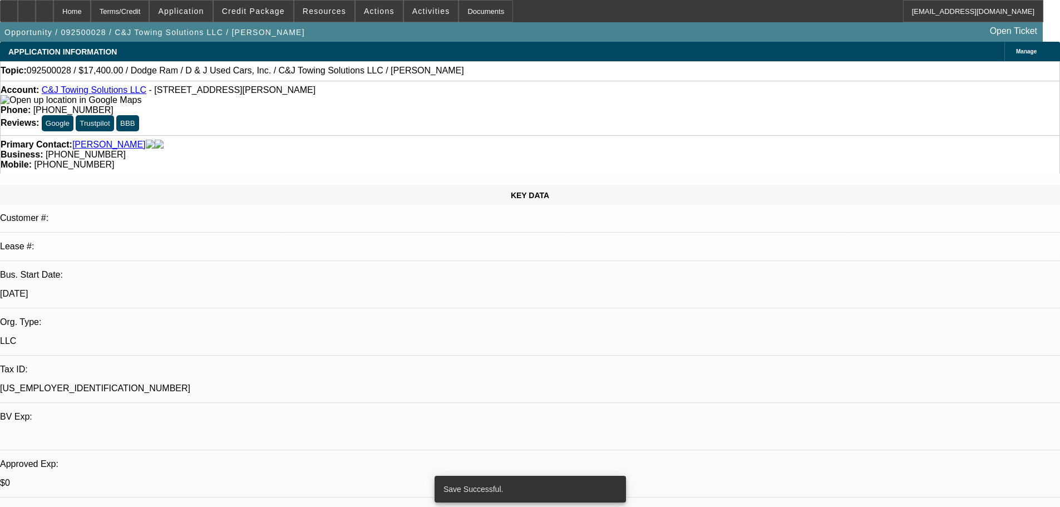
select select "0.2"
select select "0"
select select "2"
select select "0.1"
select select "4"
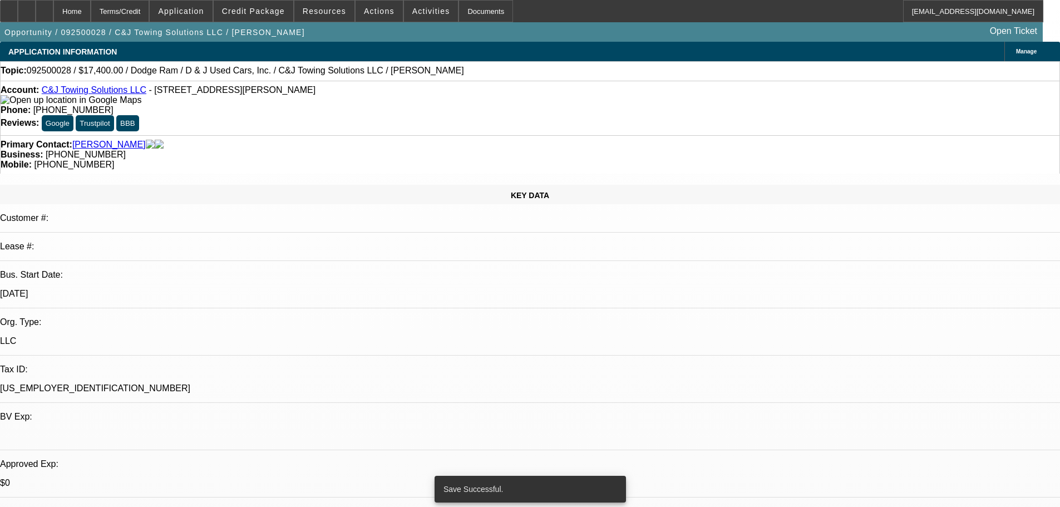
select select "0"
select select "2"
select select "0"
select select "21"
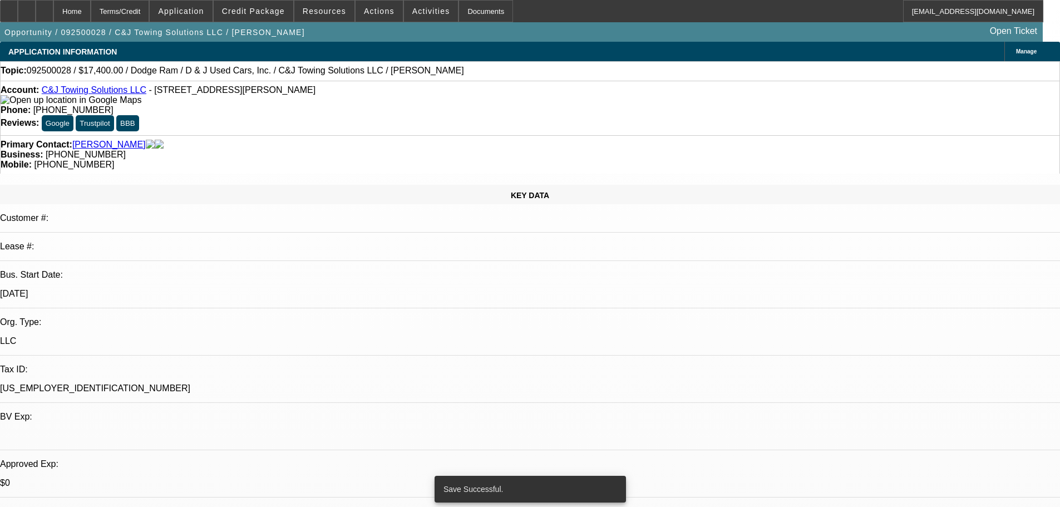
select select "0"
select select "2"
select select "0"
select select "21"
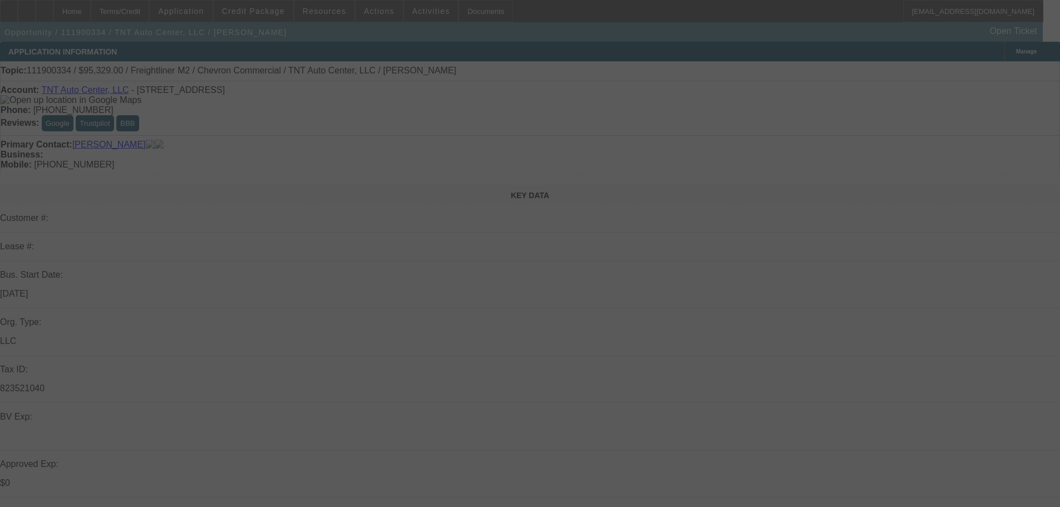
select select "0"
select select "2"
select select "0"
select select "6"
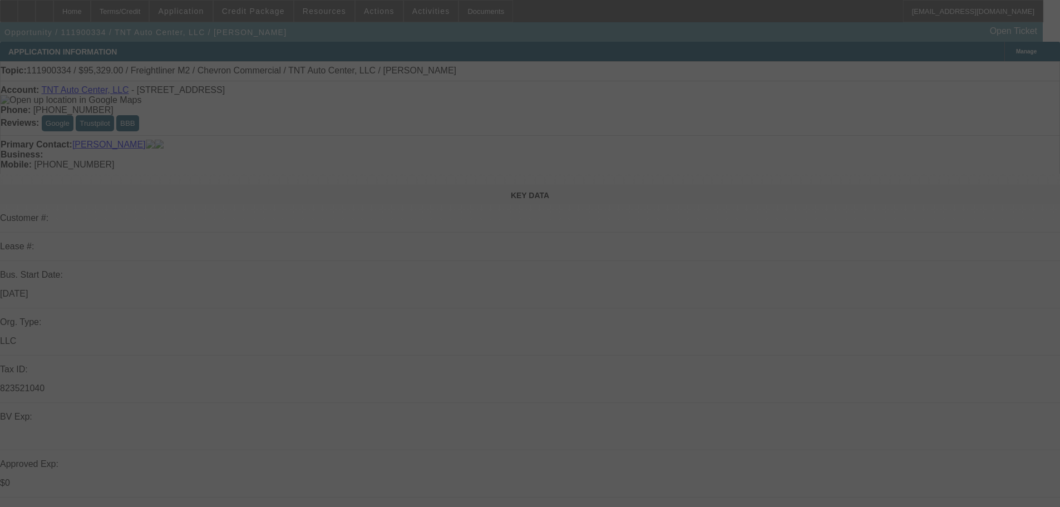
select select "0"
select select "2"
select select "0"
select select "6"
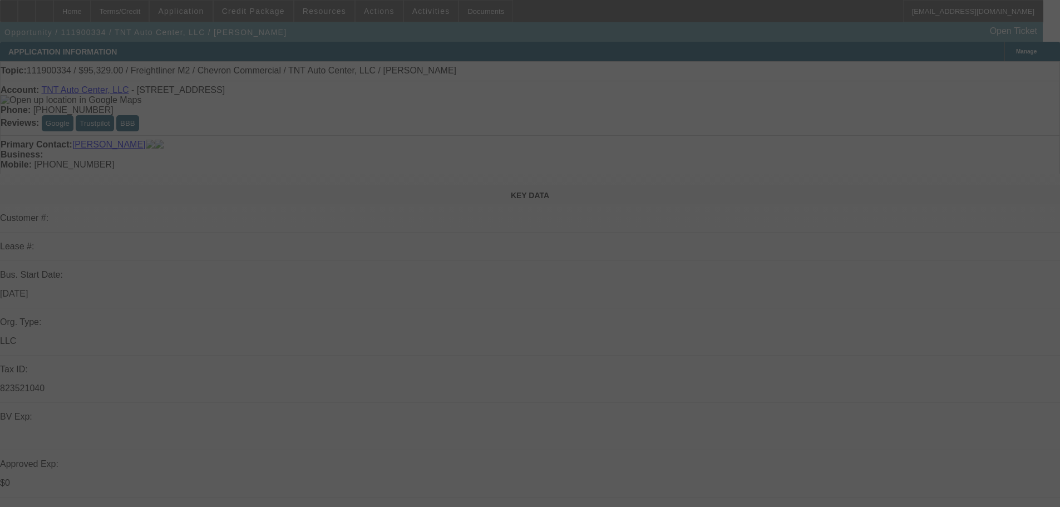
select select "0"
select select "2"
select select "0"
select select "6"
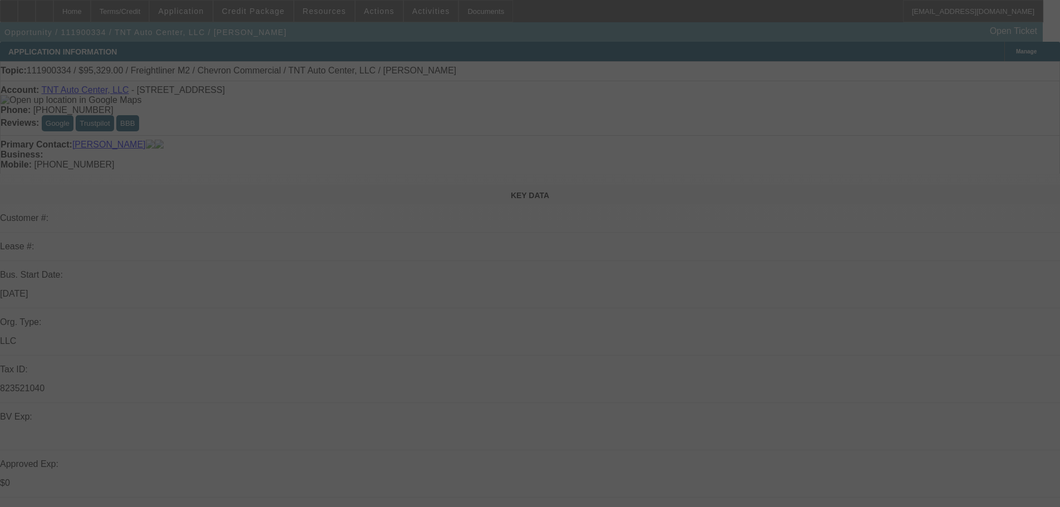
select select "0"
select select "2"
select select "0"
select select "6"
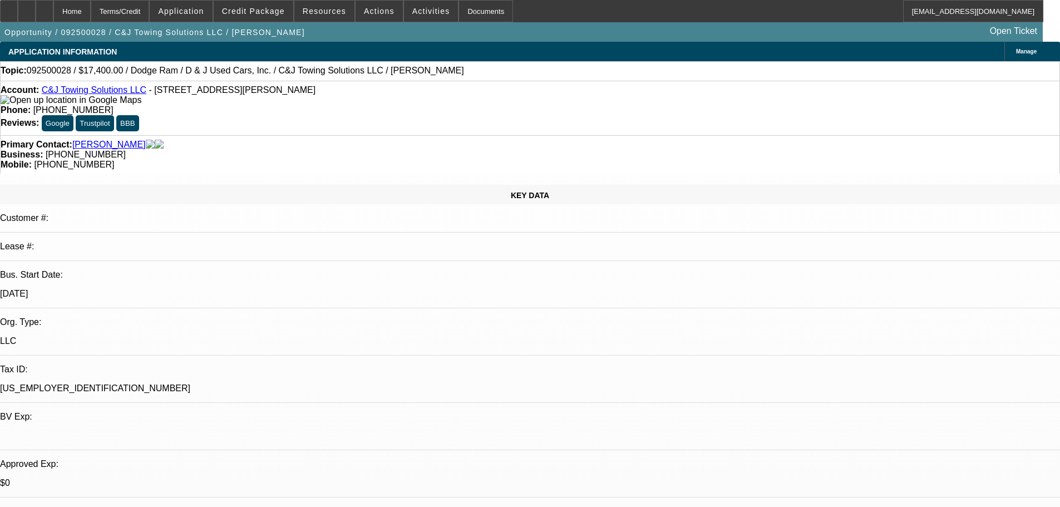
select select "0"
select select "2"
select select "0"
select select "21"
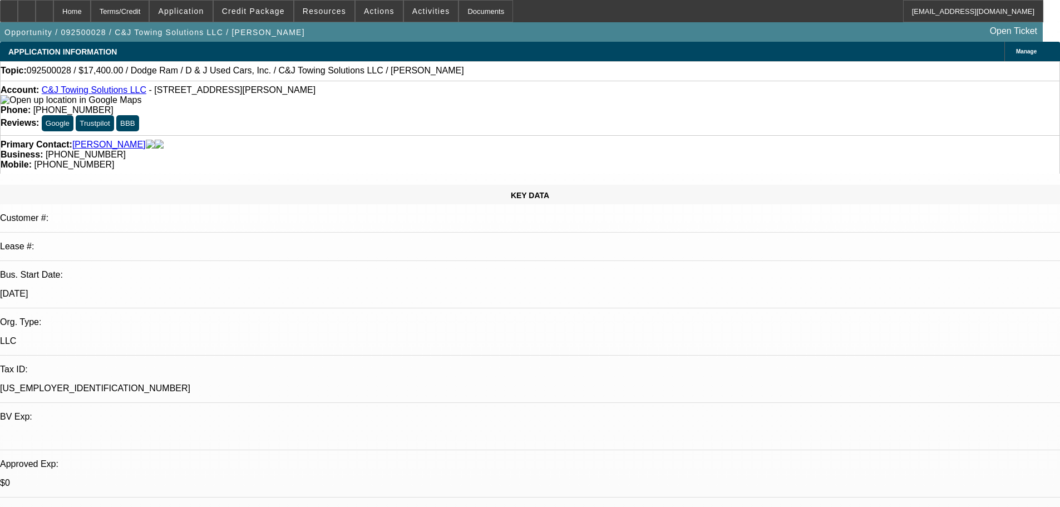
select select "0.2"
select select "0"
select select "2"
select select "0.1"
select select "4"
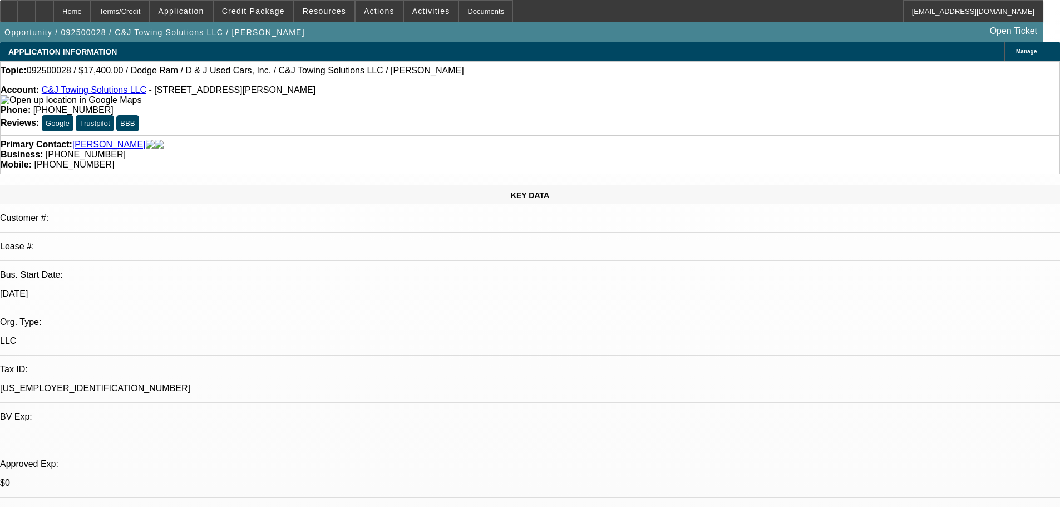
select select "0"
select select "2"
select select "0"
select select "21"
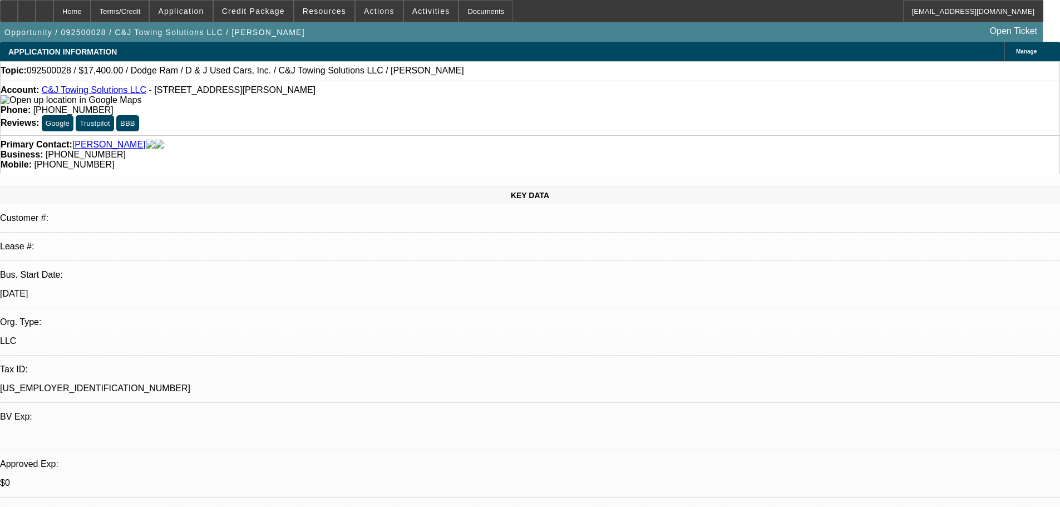
select select "0"
select select "2"
select select "0"
select select "21"
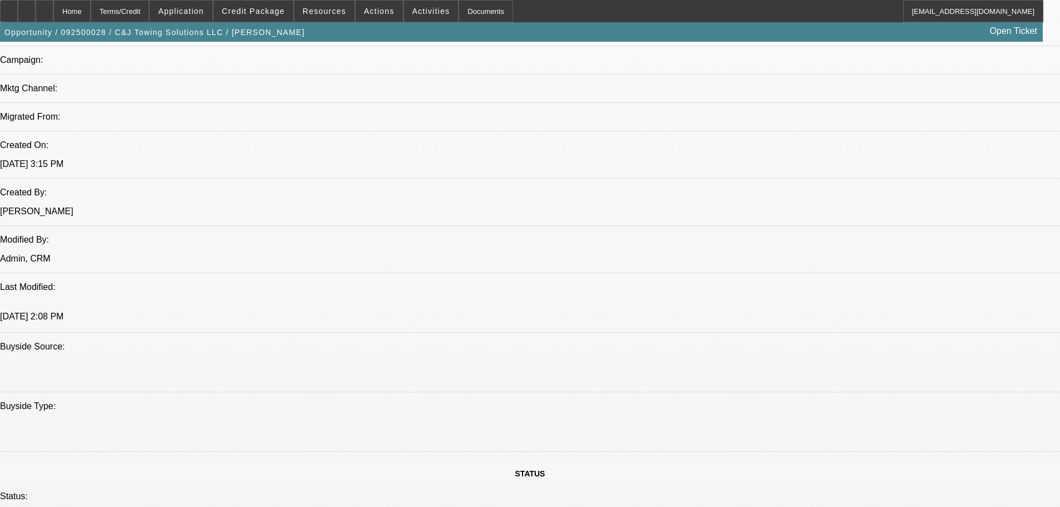
scroll to position [890, 0]
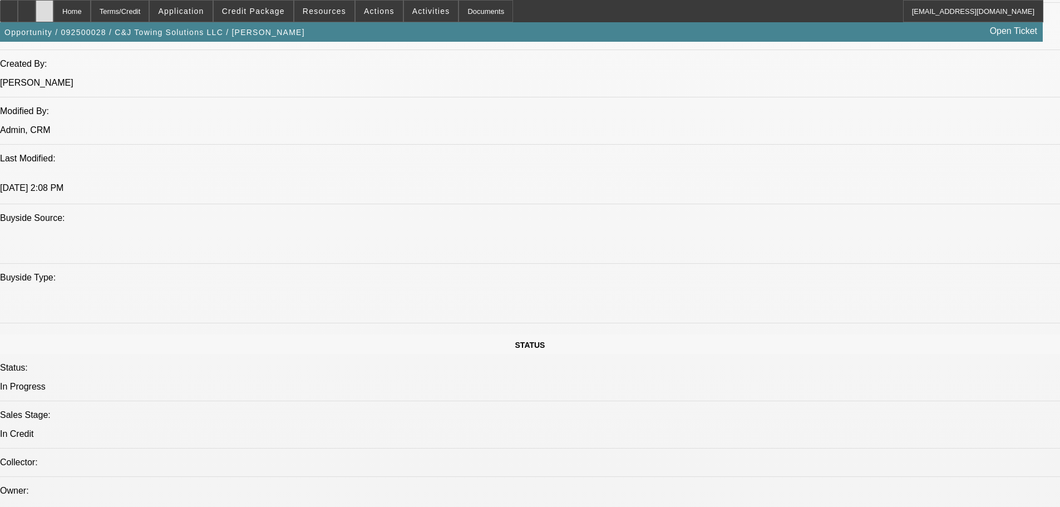
click at [44, 7] on icon at bounding box center [44, 7] width 0 height 0
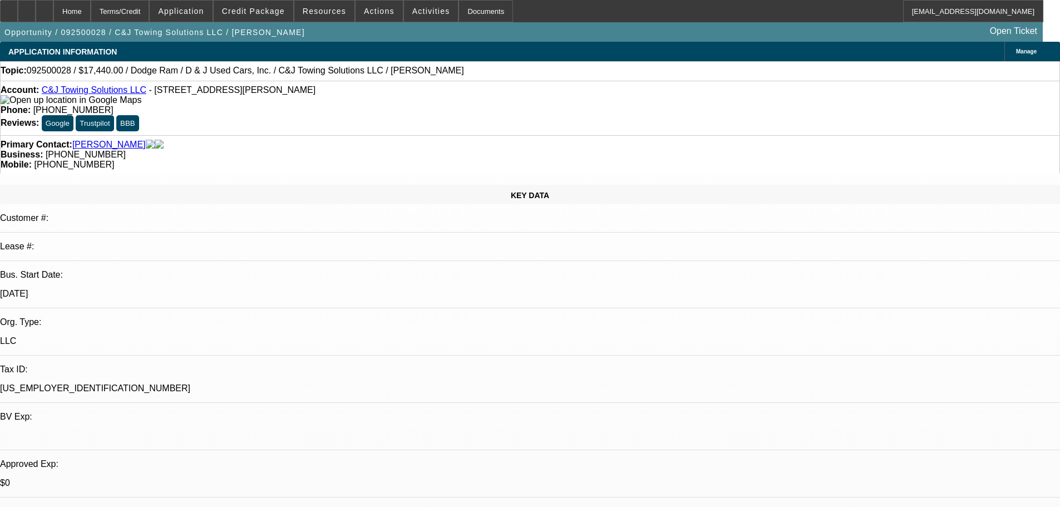
select select "0"
select select "2"
select select "0"
select select "21"
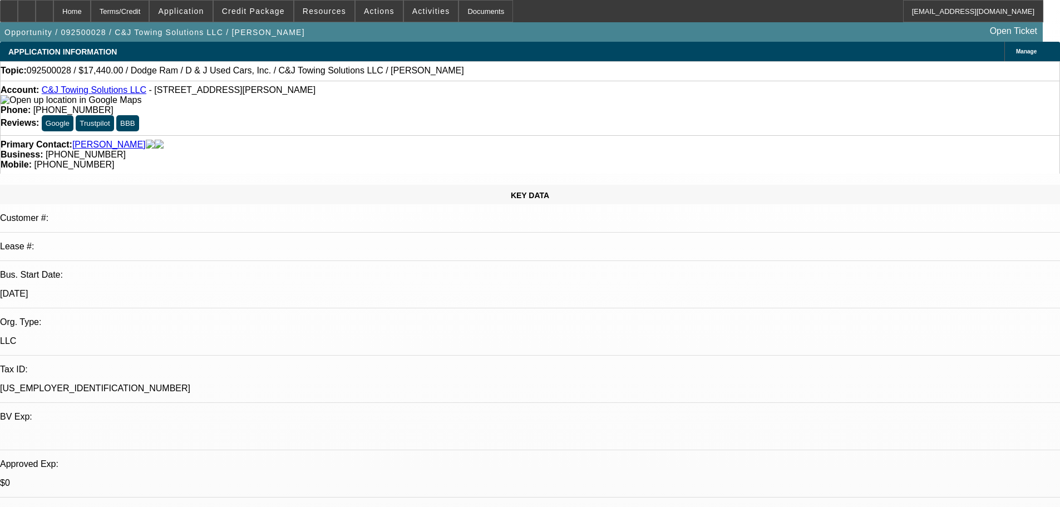
select select "0.2"
select select "0"
select select "2"
select select "0.1"
select select "4"
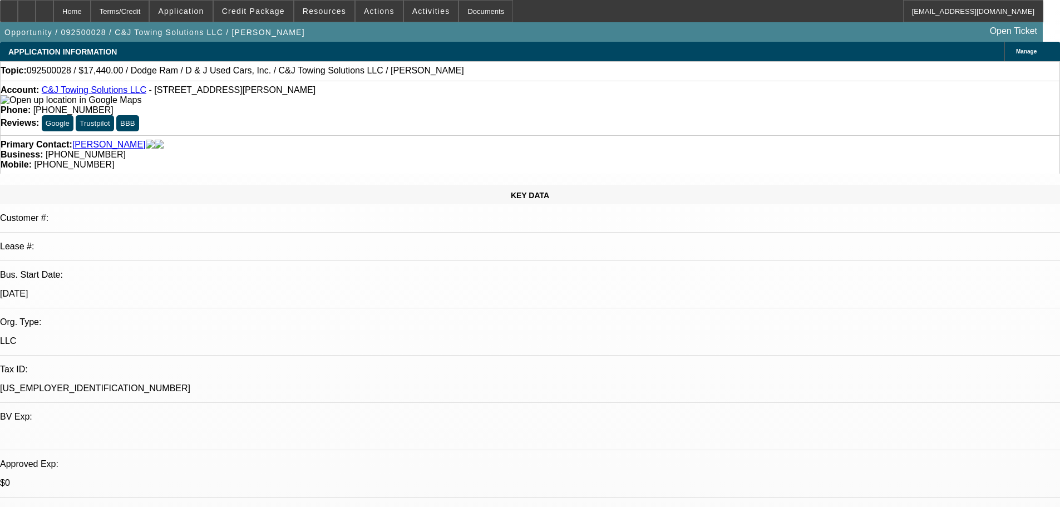
select select "0"
select select "2"
select select "0"
select select "21"
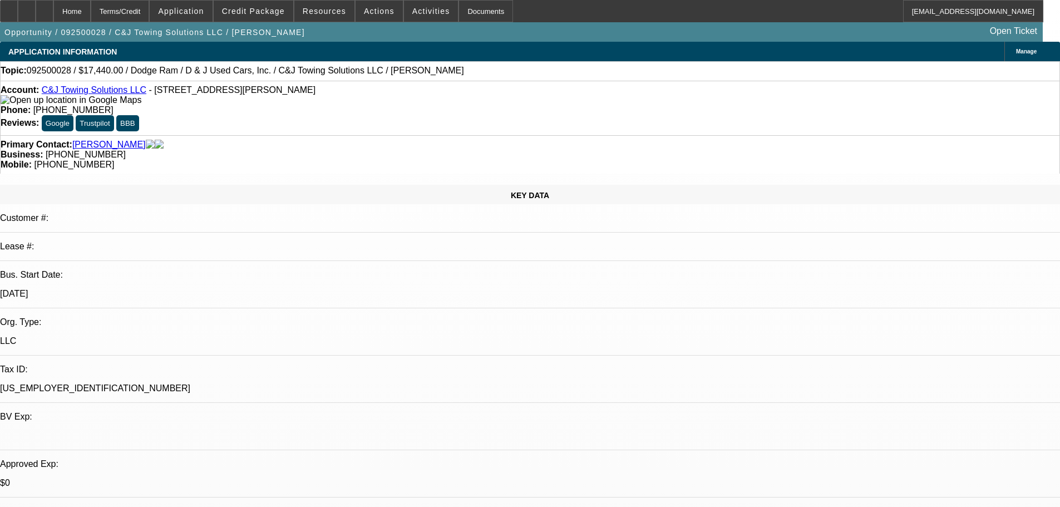
select select "0"
select select "2"
select select "0"
select select "21"
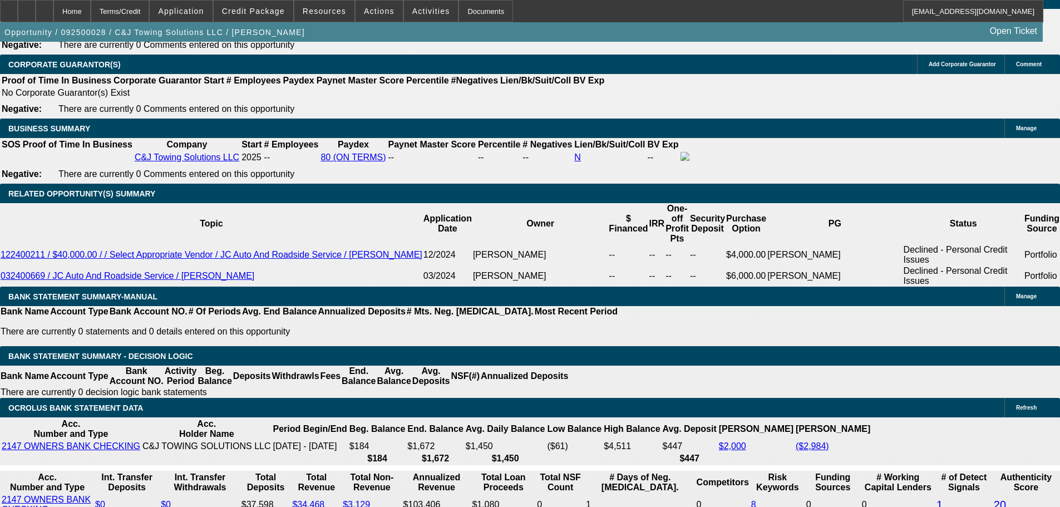
scroll to position [1724, 0]
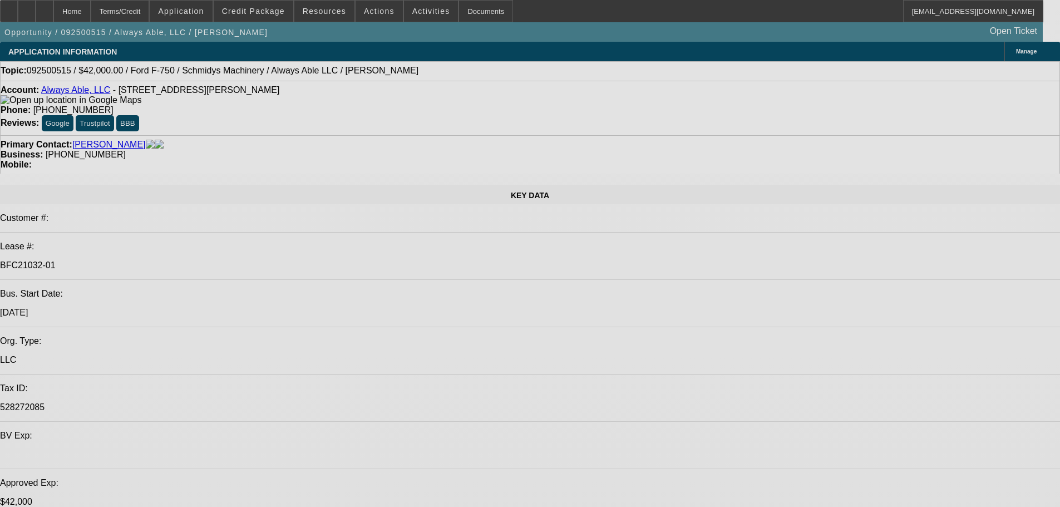
select select "0"
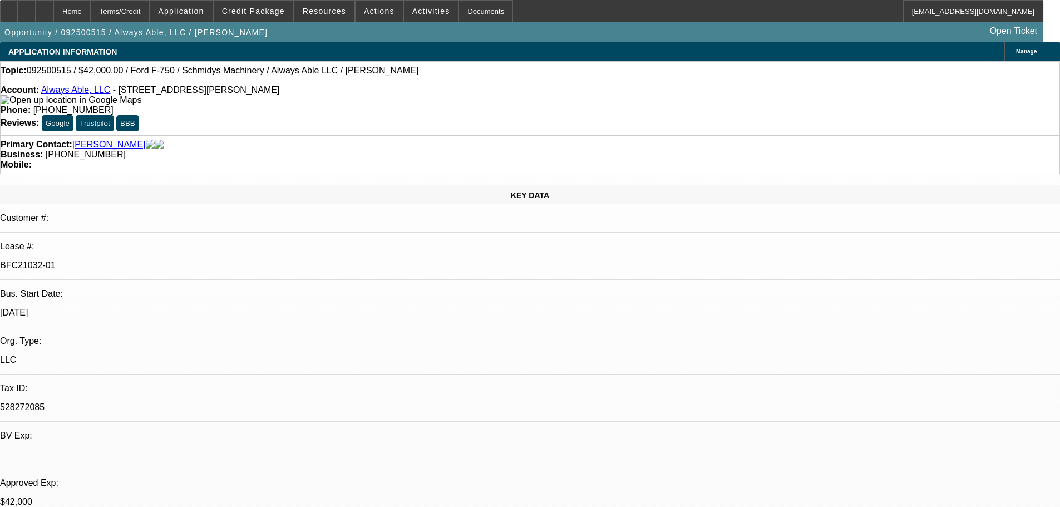
select select "6"
select select "0"
select select "6"
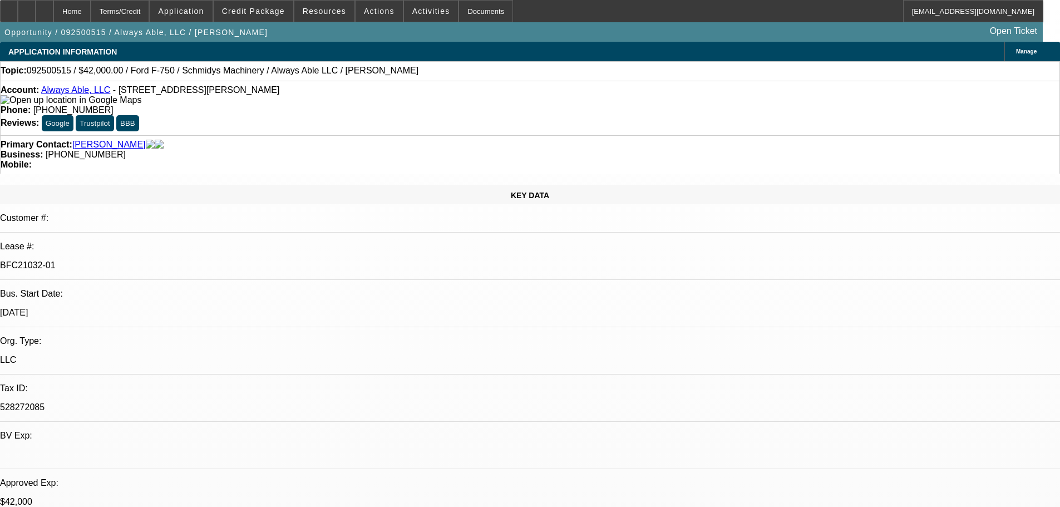
select select "0"
select select "6"
select select "0"
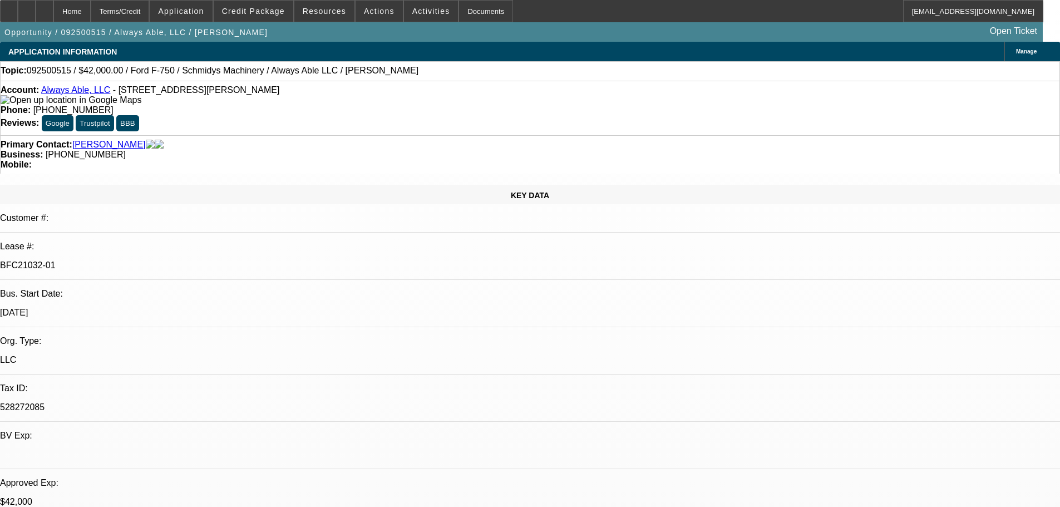
select select "0"
select select "6"
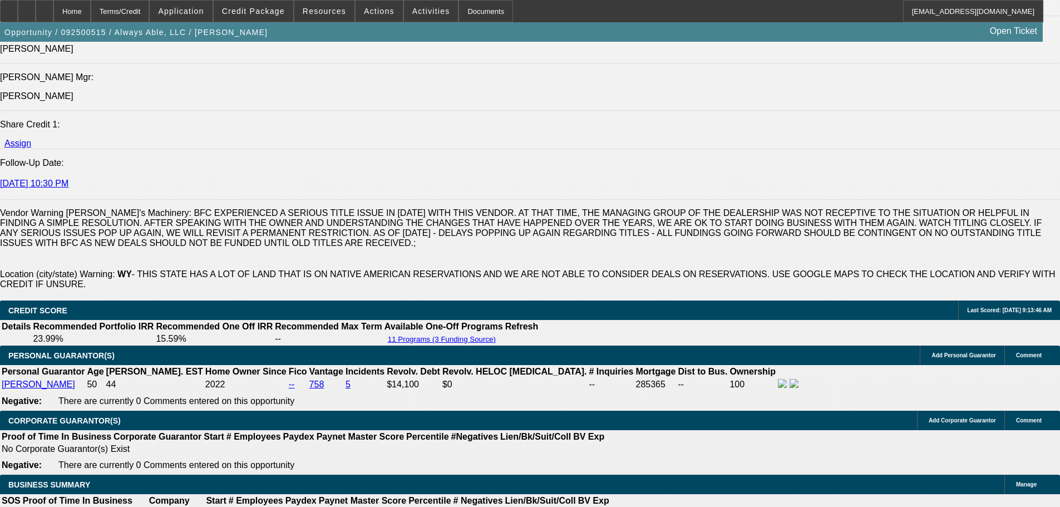
scroll to position [1566, 0]
